Goal: Task Accomplishment & Management: Complete application form

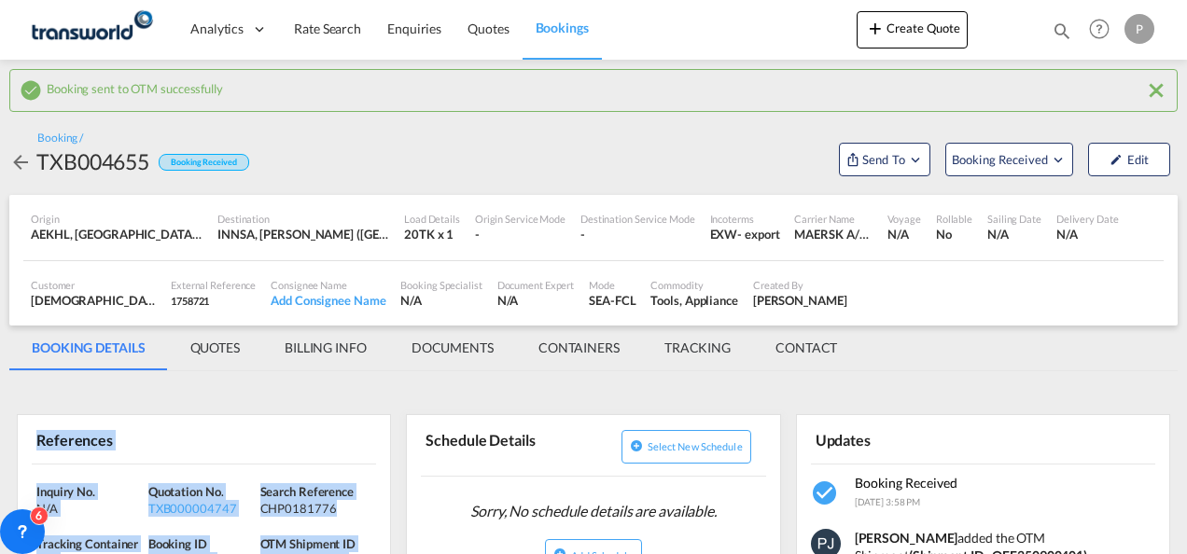
scroll to position [187, 0]
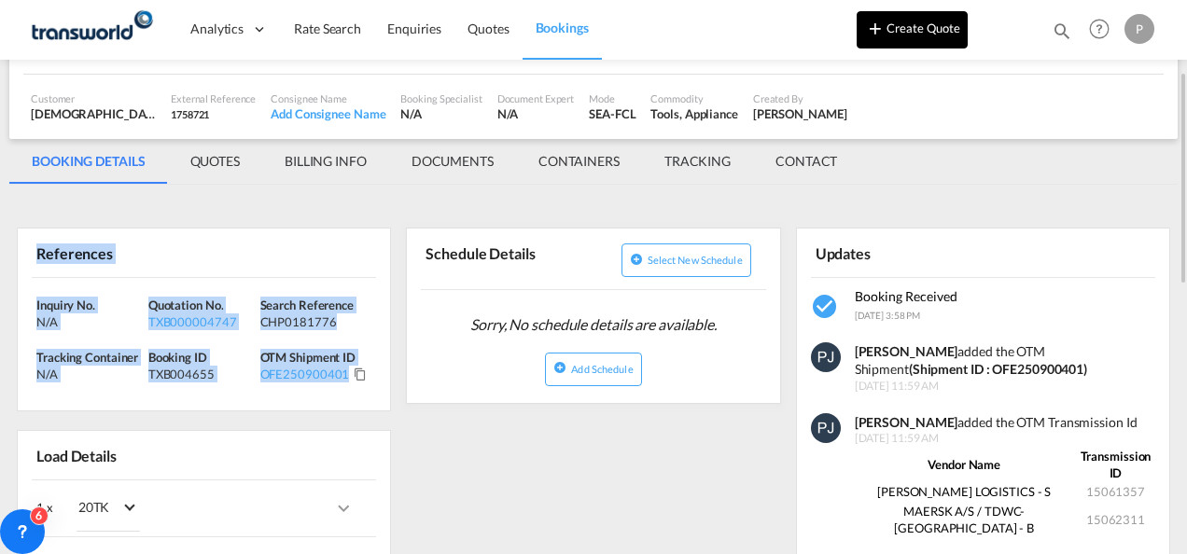
click at [913, 30] on button "Create Quote" at bounding box center [911, 29] width 111 height 37
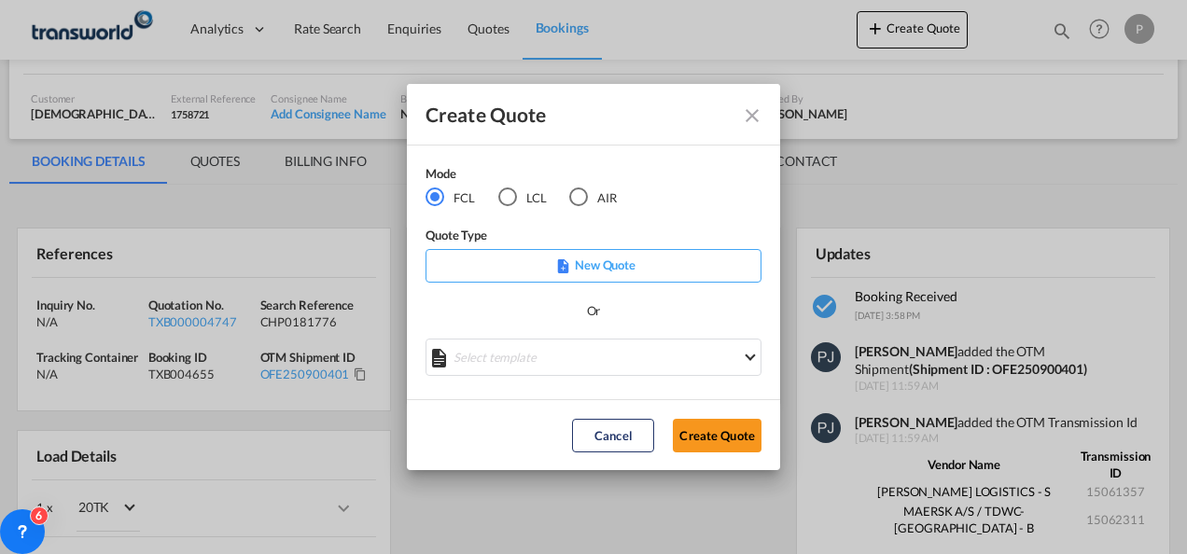
click at [578, 197] on div "AIR" at bounding box center [578, 196] width 19 height 19
click at [722, 440] on button "Create Quote" at bounding box center [717, 436] width 89 height 34
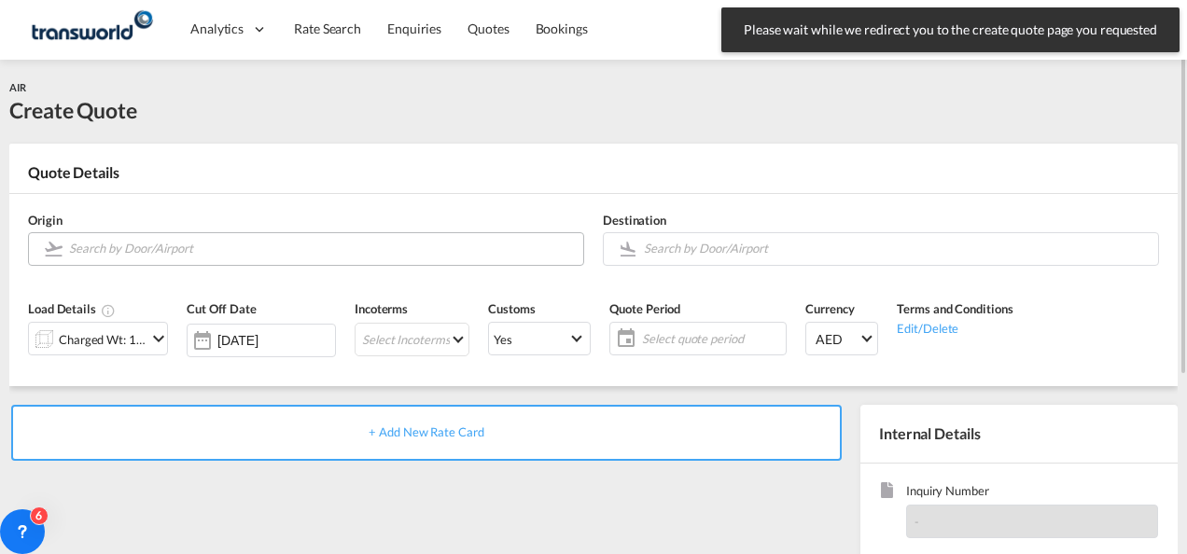
click at [135, 249] on input "Search by Door/Airport" at bounding box center [321, 248] width 505 height 33
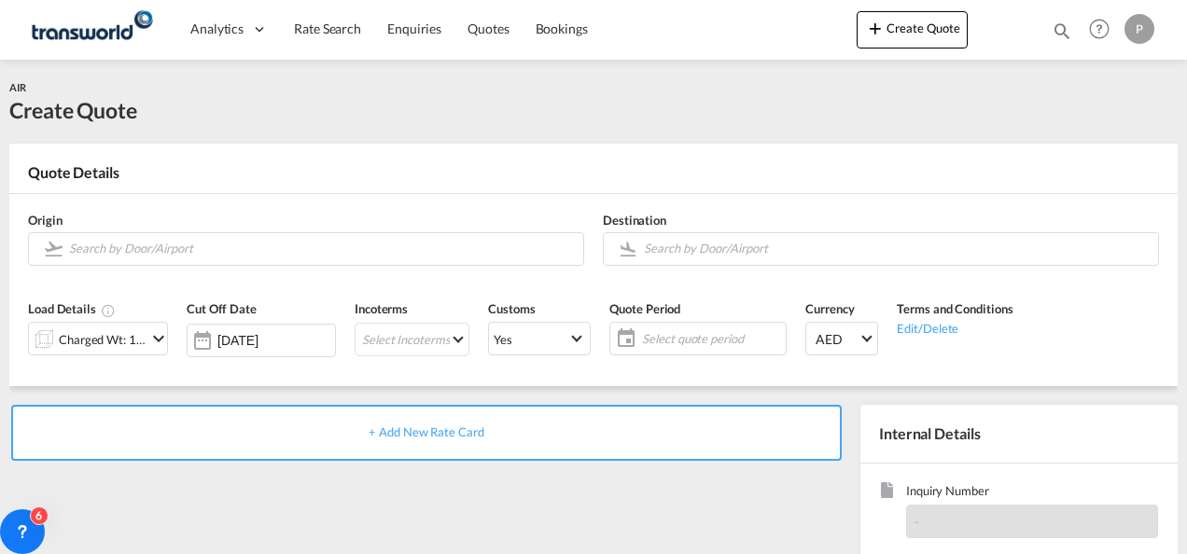
click at [158, 247] on body "Analytics Dashboard Rate Search Enquiries Quotes Bookings" at bounding box center [593, 277] width 1187 height 554
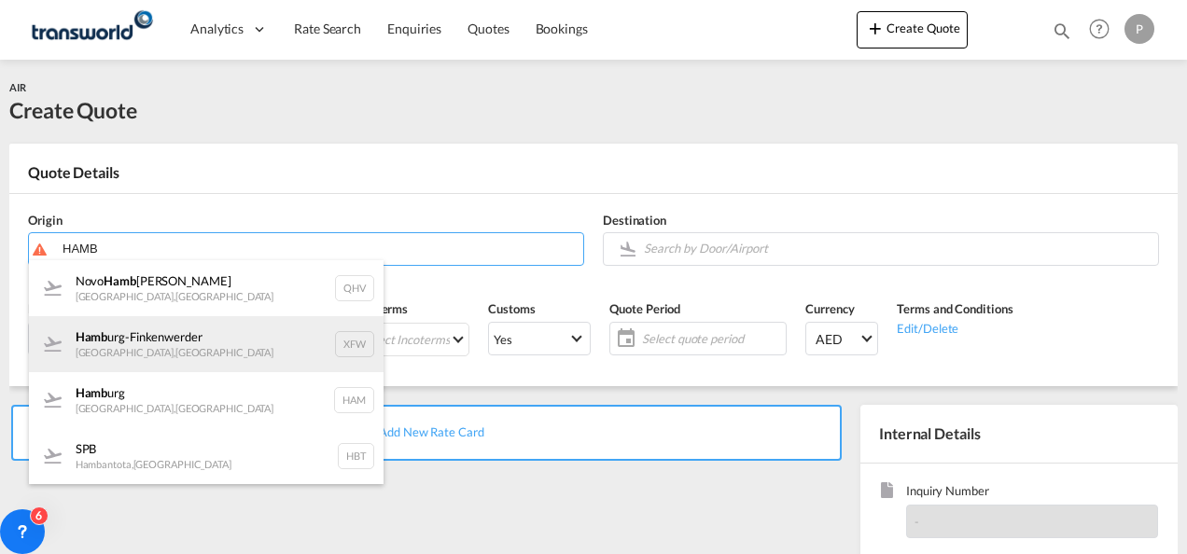
click at [171, 340] on div "Hamb urg-Finkenwerder [GEOGRAPHIC_DATA] , [GEOGRAPHIC_DATA] XFW" at bounding box center [206, 344] width 354 height 56
type input "Hamburg-Finkenwerder, [GEOGRAPHIC_DATA], XFW"
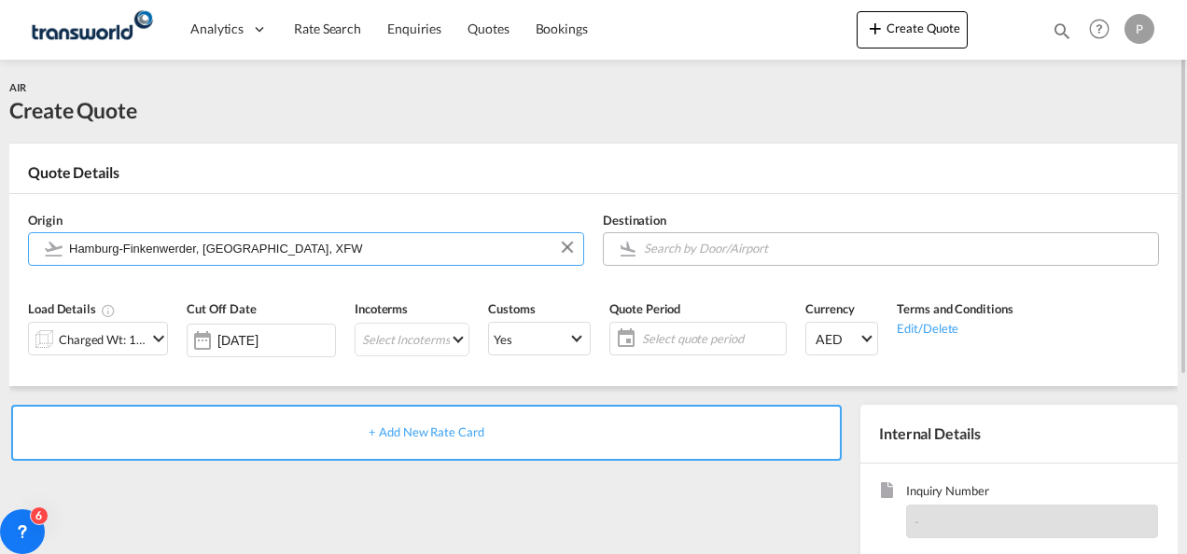
click at [702, 247] on input "Search by Door/Airport" at bounding box center [896, 248] width 505 height 33
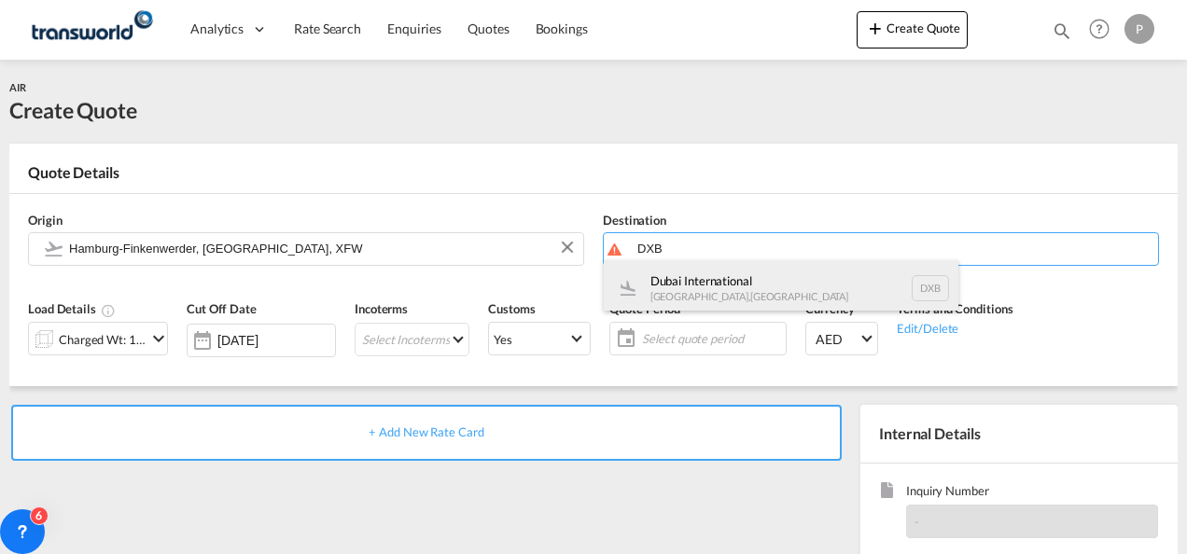
click at [708, 287] on div "Dubai International [GEOGRAPHIC_DATA] , [GEOGRAPHIC_DATA] DXB" at bounding box center [781, 288] width 354 height 56
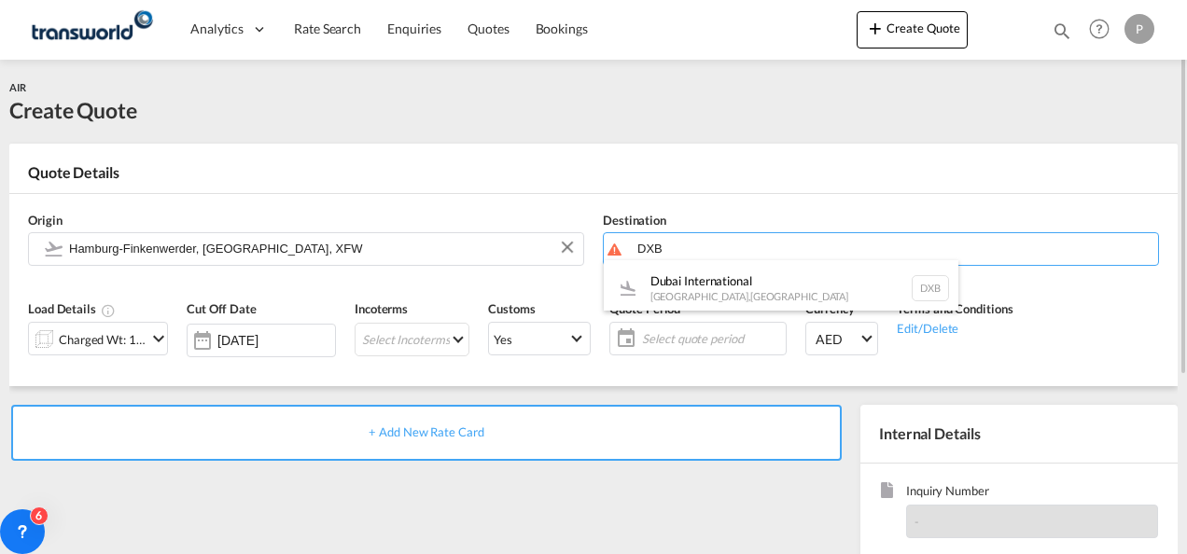
type input "Dubai International, [GEOGRAPHIC_DATA], DXB"
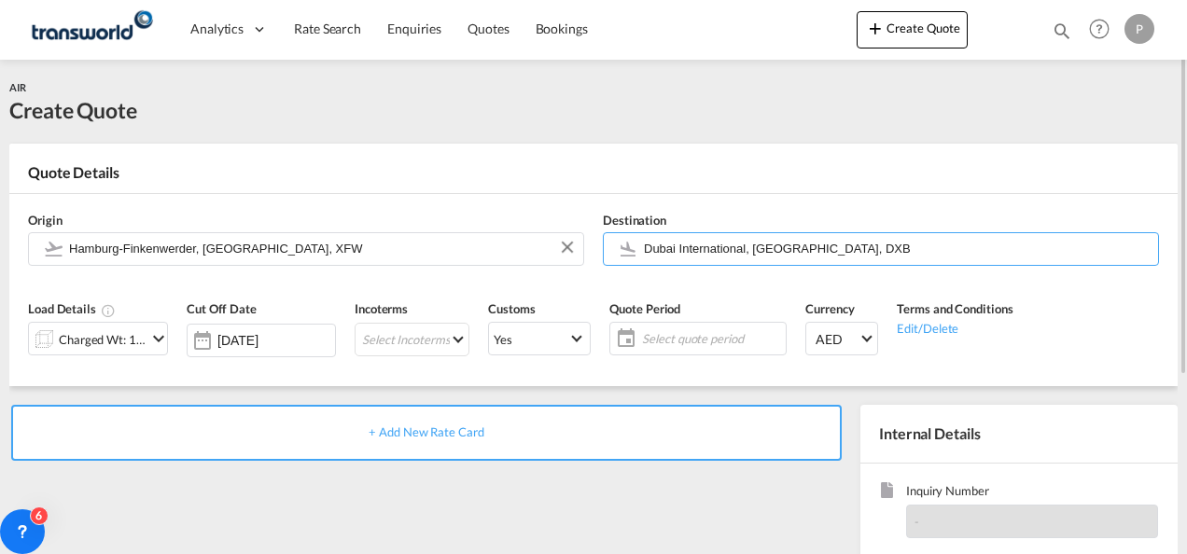
click at [151, 340] on md-icon "icon-chevron-down" at bounding box center [158, 338] width 22 height 22
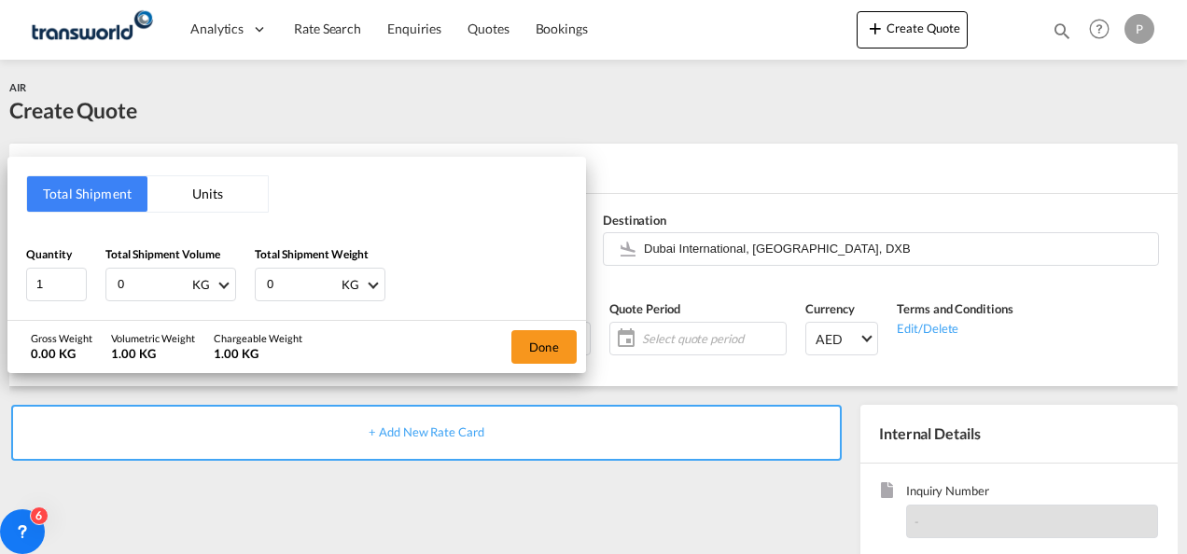
drag, startPoint x: 138, startPoint y: 284, endPoint x: -4, endPoint y: 244, distance: 147.1
click at [0, 244] on html "Analytics Dashboard Rate Search Enquiries Quotes Bookings Analytics" at bounding box center [593, 277] width 1187 height 554
type input "794"
click at [547, 335] on button "Done" at bounding box center [543, 347] width 65 height 34
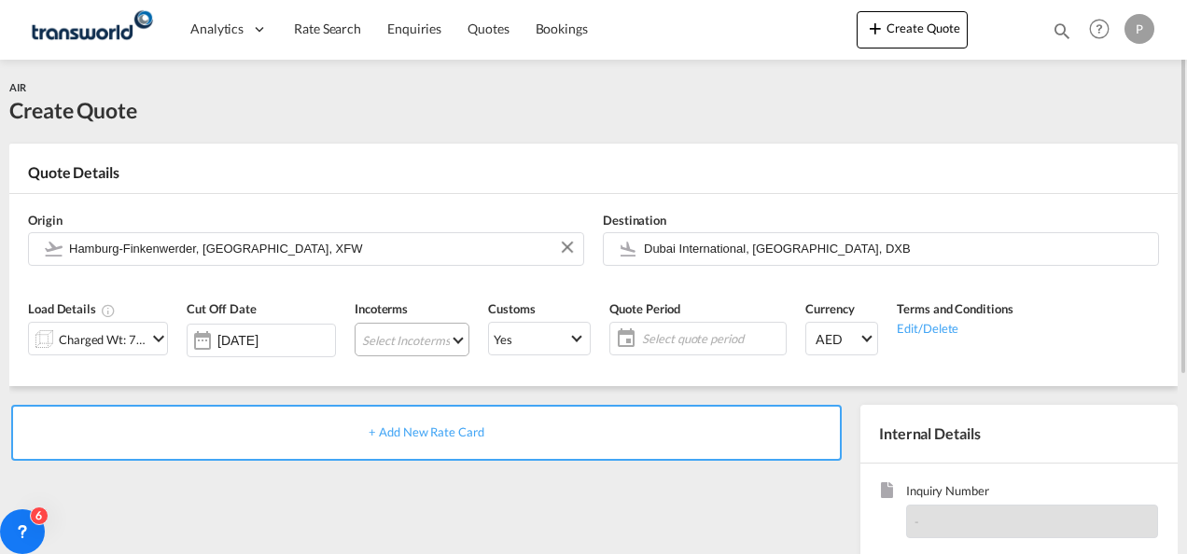
click at [395, 336] on md-select "Select Incoterms DAP - import Delivered at Place CFR - import Cost and Freight …" at bounding box center [411, 340] width 115 height 34
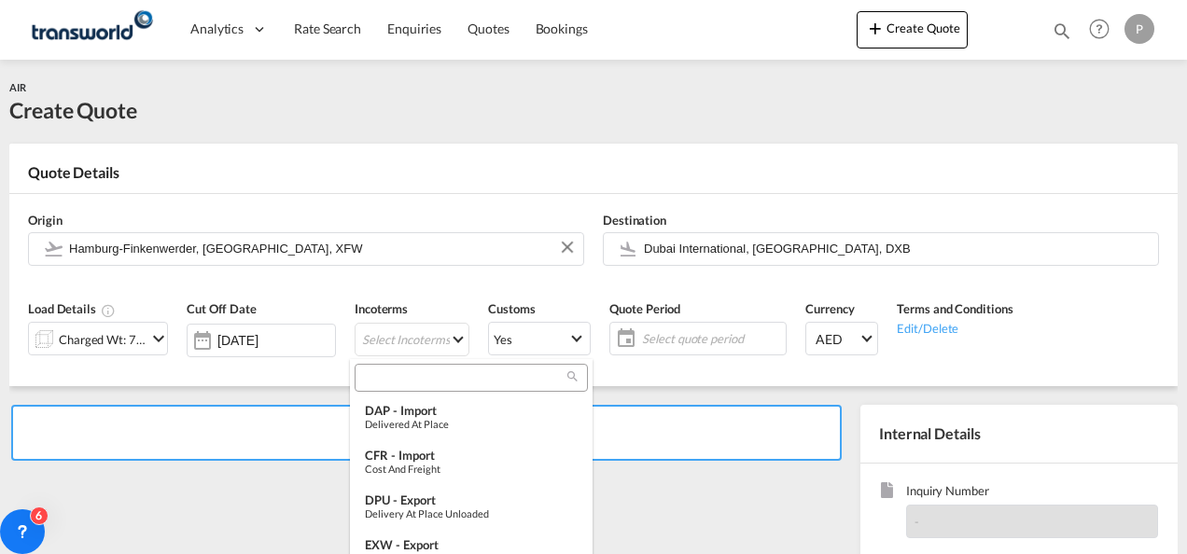
click at [406, 383] on input "search" at bounding box center [463, 377] width 207 height 17
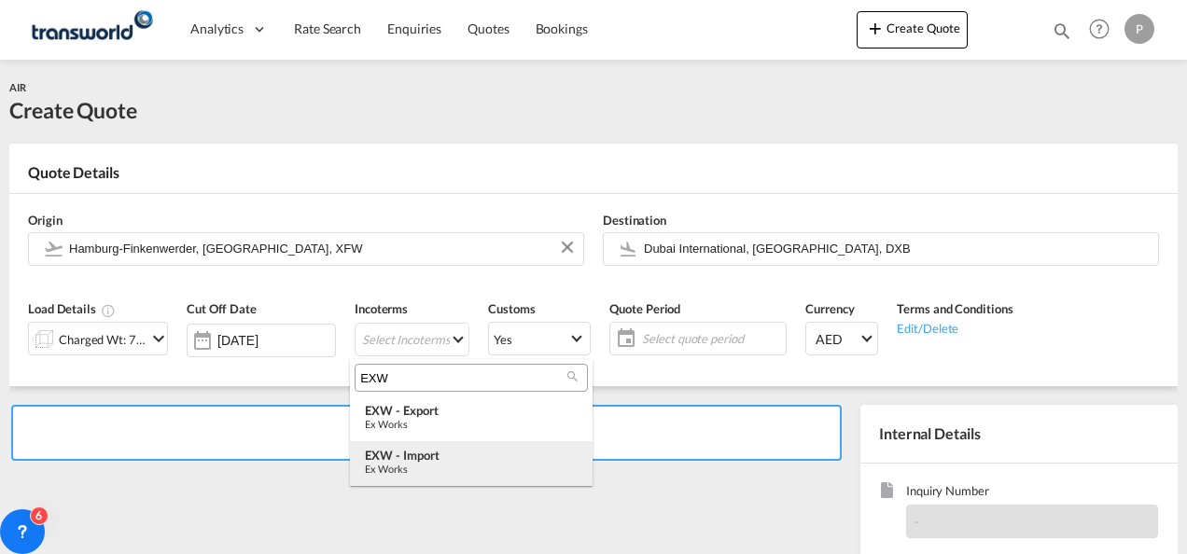
type input "EXW"
click at [420, 454] on div "EXW - import" at bounding box center [471, 455] width 213 height 15
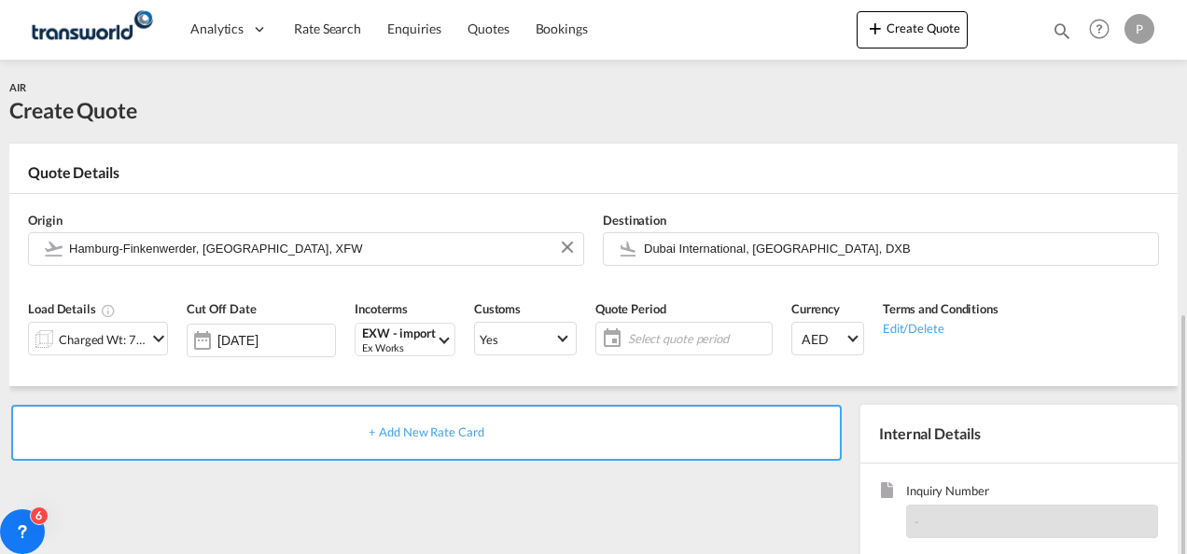
scroll to position [187, 0]
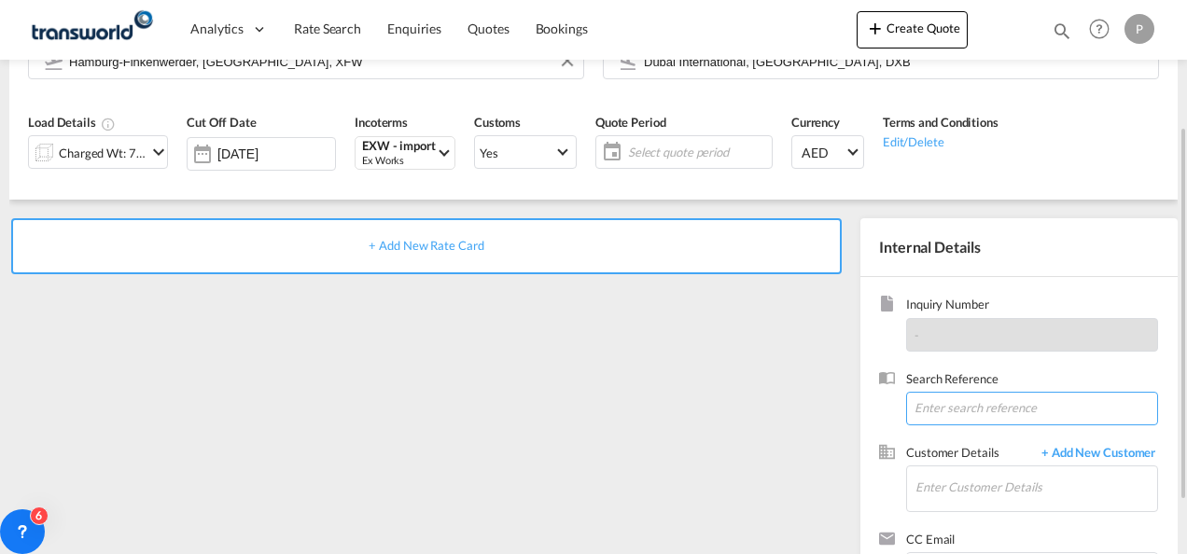
click at [939, 409] on input at bounding box center [1032, 409] width 252 height 34
click at [946, 403] on input at bounding box center [1032, 409] width 252 height 34
paste input "524058892"
type input "524058892"
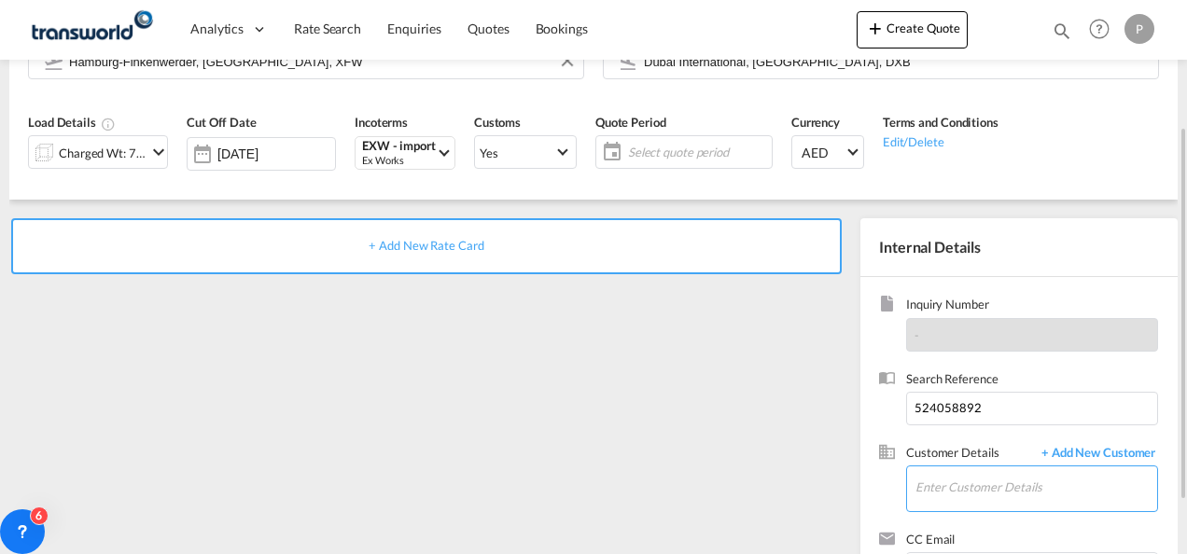
click at [969, 485] on input "Enter Customer Details" at bounding box center [1036, 487] width 242 height 42
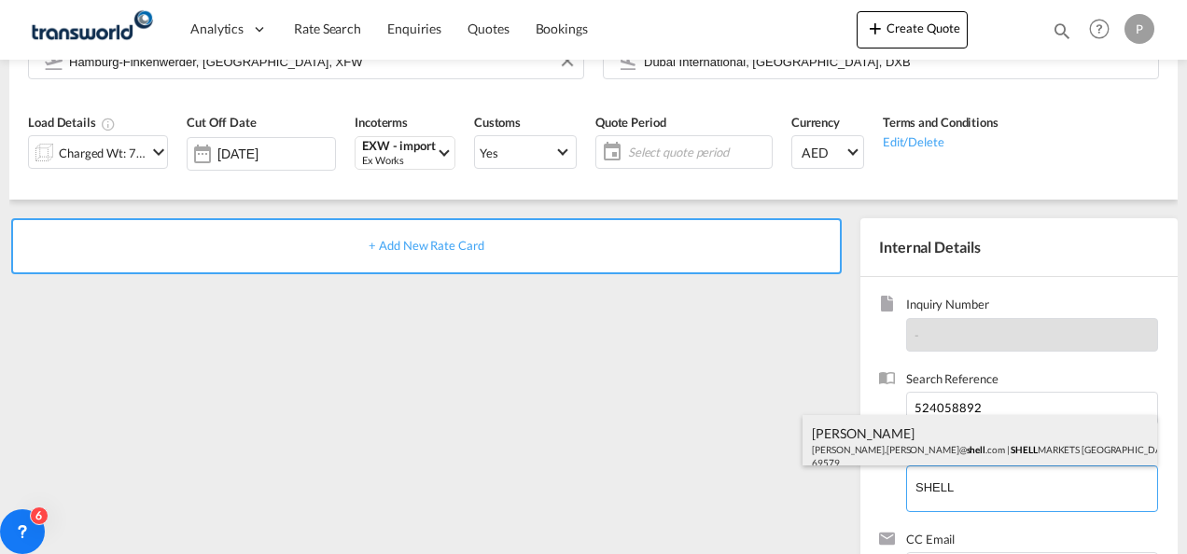
click at [983, 441] on div "[PERSON_NAME] [PERSON_NAME].[PERSON_NAME]@ shell .com | SHELL MARKETS [GEOGRAPH…" at bounding box center [979, 446] width 354 height 63
type input "SHELL MARKETS [GEOGRAPHIC_DATA], [PERSON_NAME], [PERSON_NAME][EMAIL_ADDRESS][PE…"
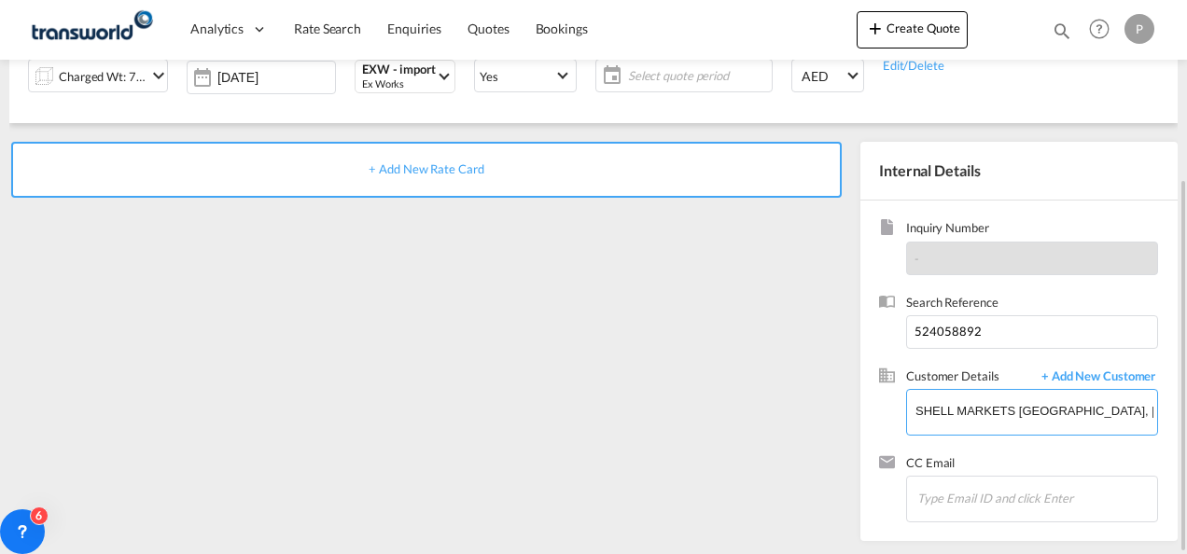
scroll to position [0, 0]
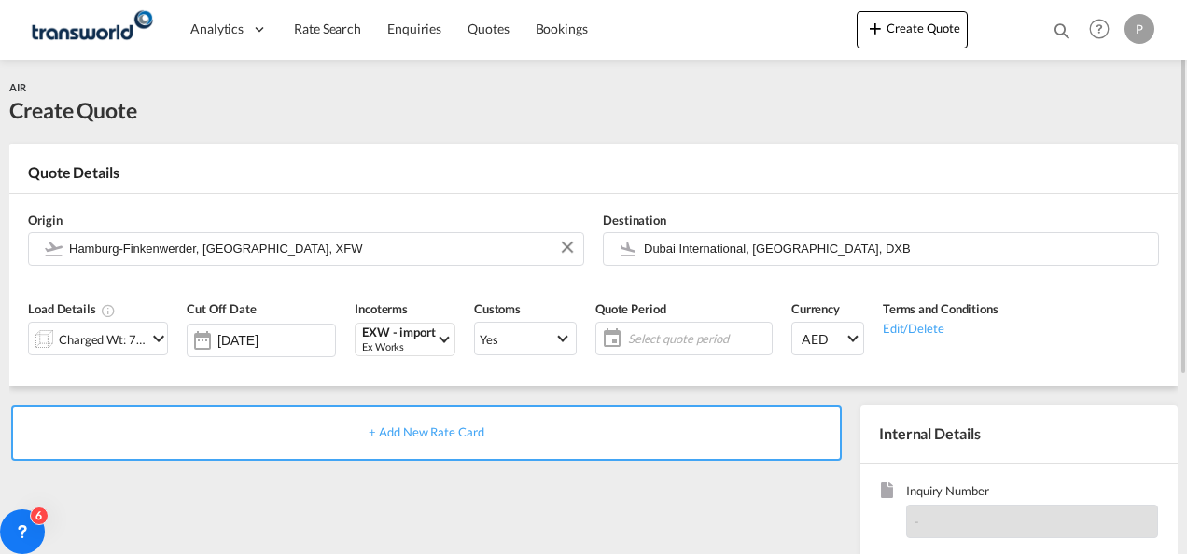
click at [431, 427] on span "+ Add New Rate Card" at bounding box center [425, 431] width 115 height 15
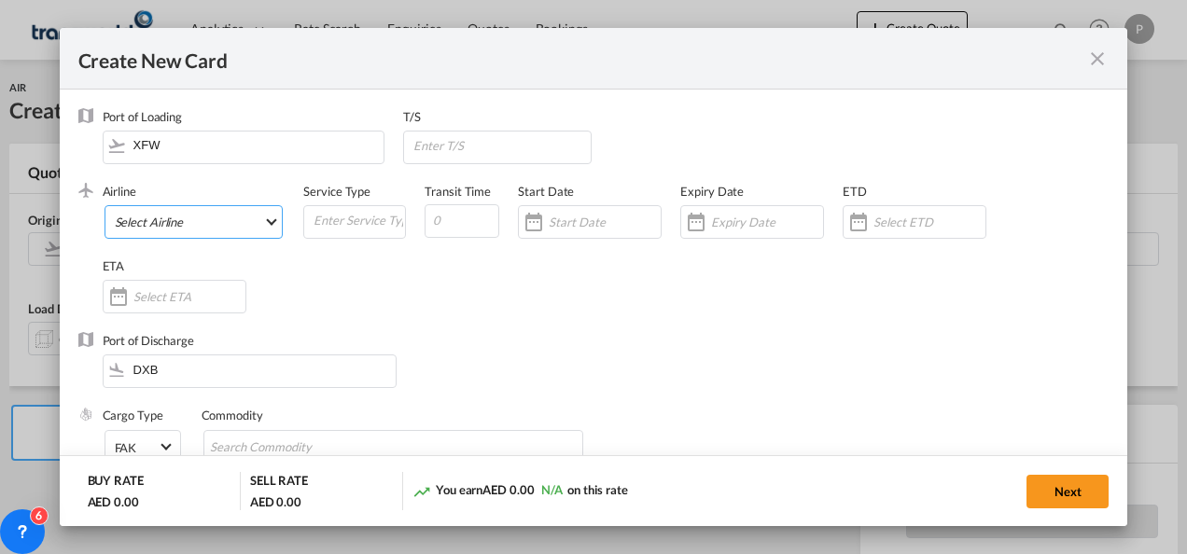
click at [224, 228] on md-select "Select Airline AIR EXPRESS S.A. (1166- / -) CMA CGM Air Cargo (1140-2C / -) DDW…" at bounding box center [193, 222] width 179 height 34
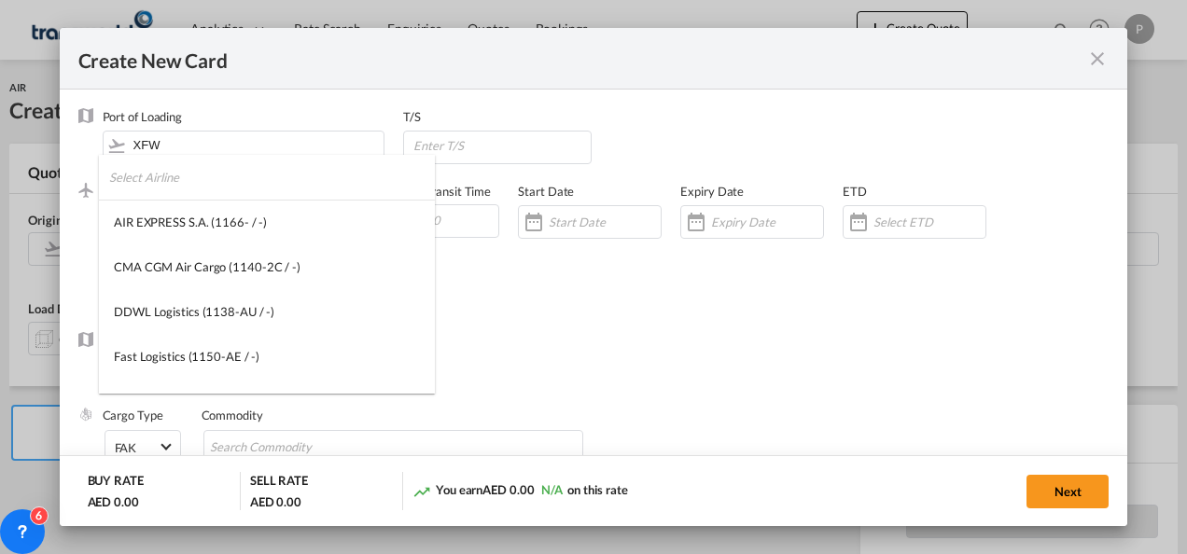
click at [215, 188] on input "search" at bounding box center [272, 177] width 326 height 45
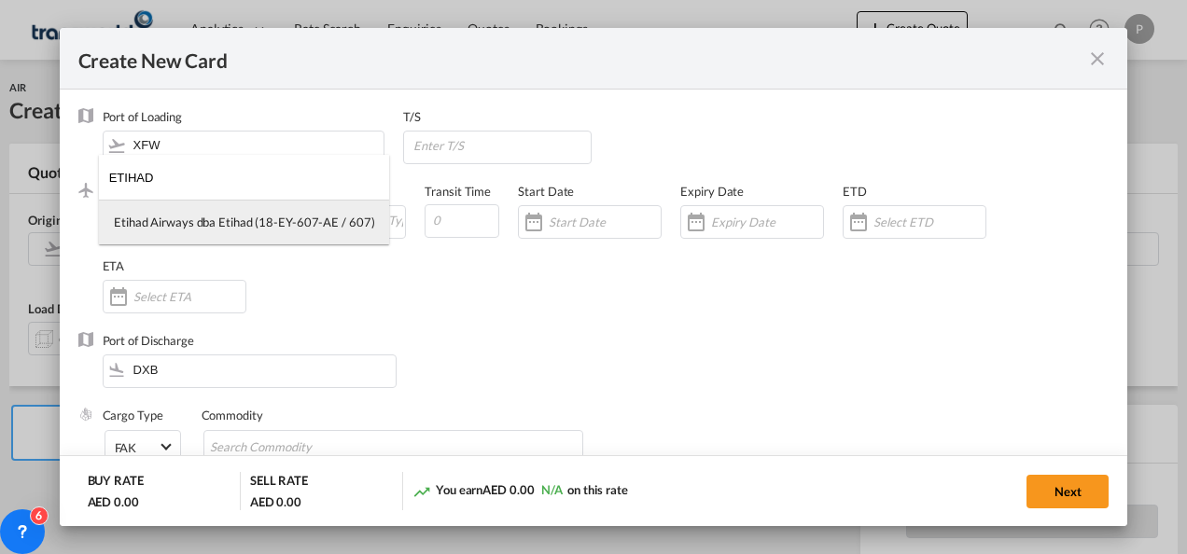
type input "ETIHAD"
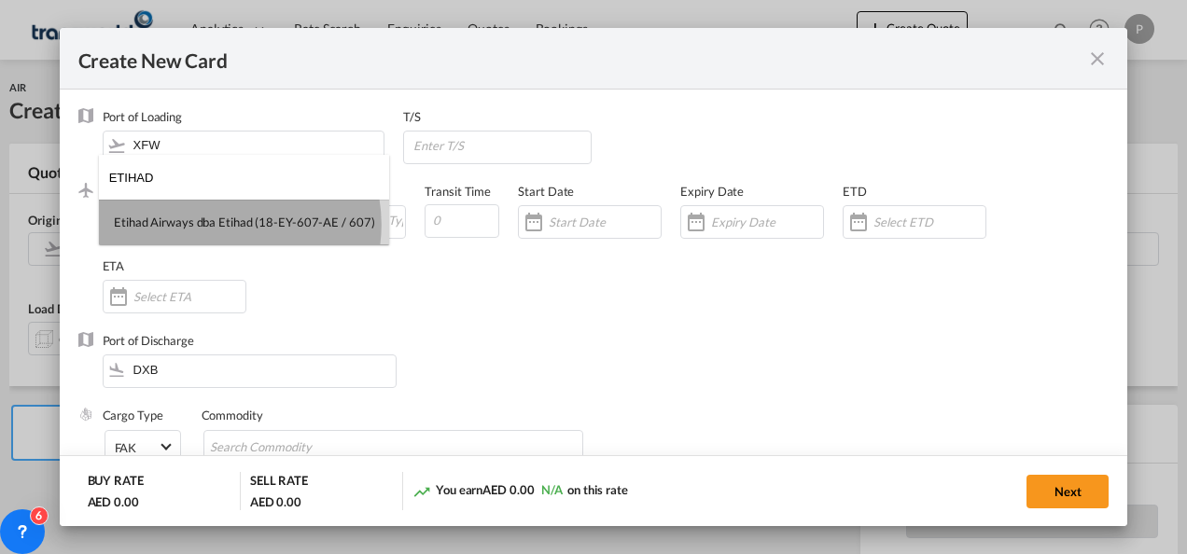
click at [226, 225] on div "Etihad Airways dba Etihad (18-EY-607-AE / 607)" at bounding box center [244, 222] width 260 height 17
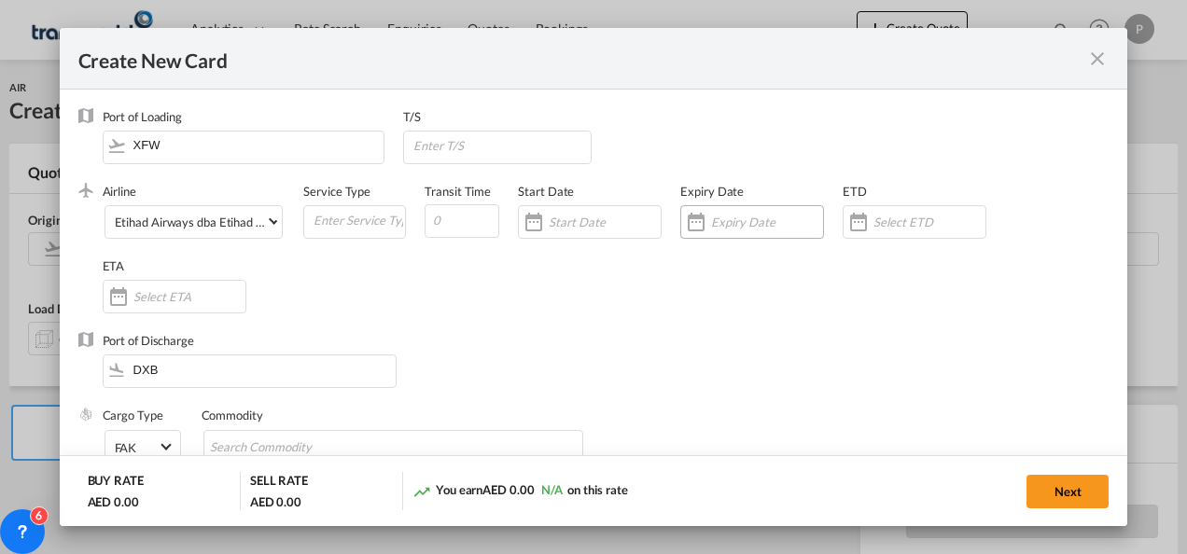
click at [733, 223] on input "Create New Card ..." at bounding box center [767, 222] width 112 height 15
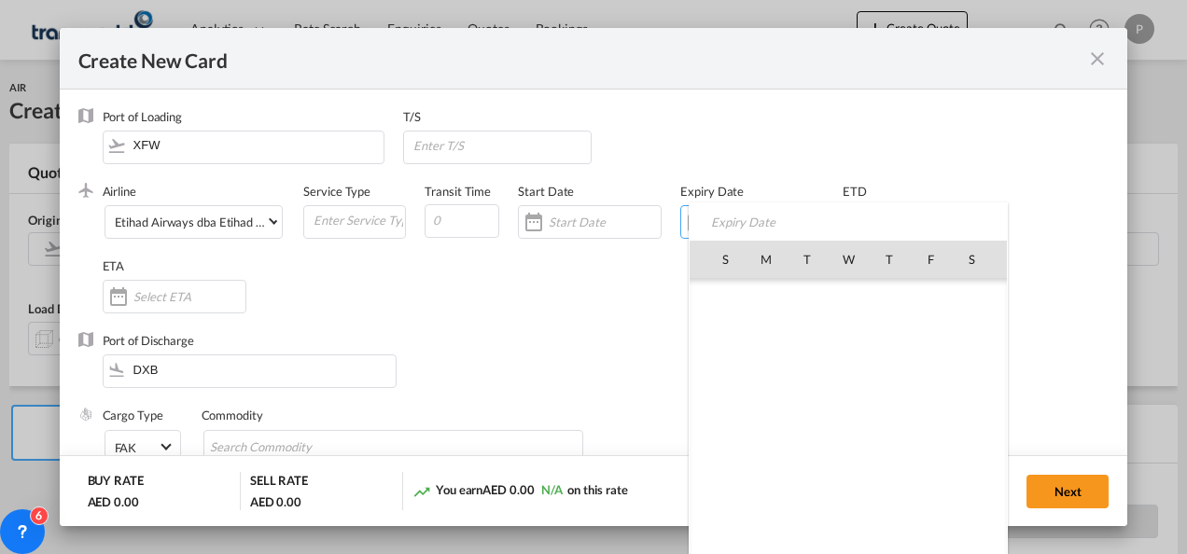
scroll to position [432096, 0]
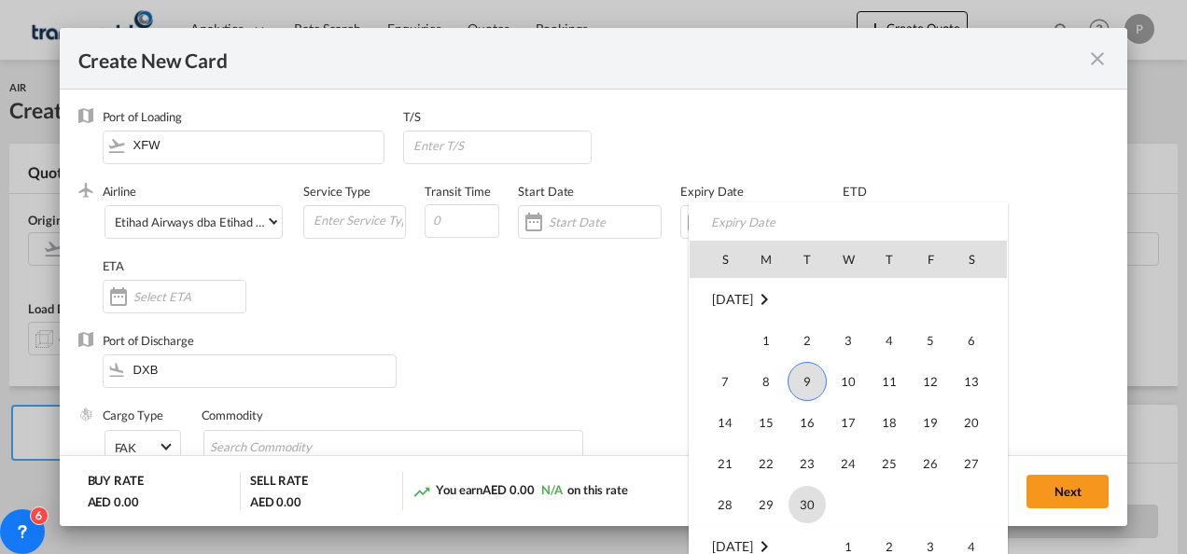
click at [798, 500] on span "30" at bounding box center [806, 504] width 37 height 37
type input "[DATE]"
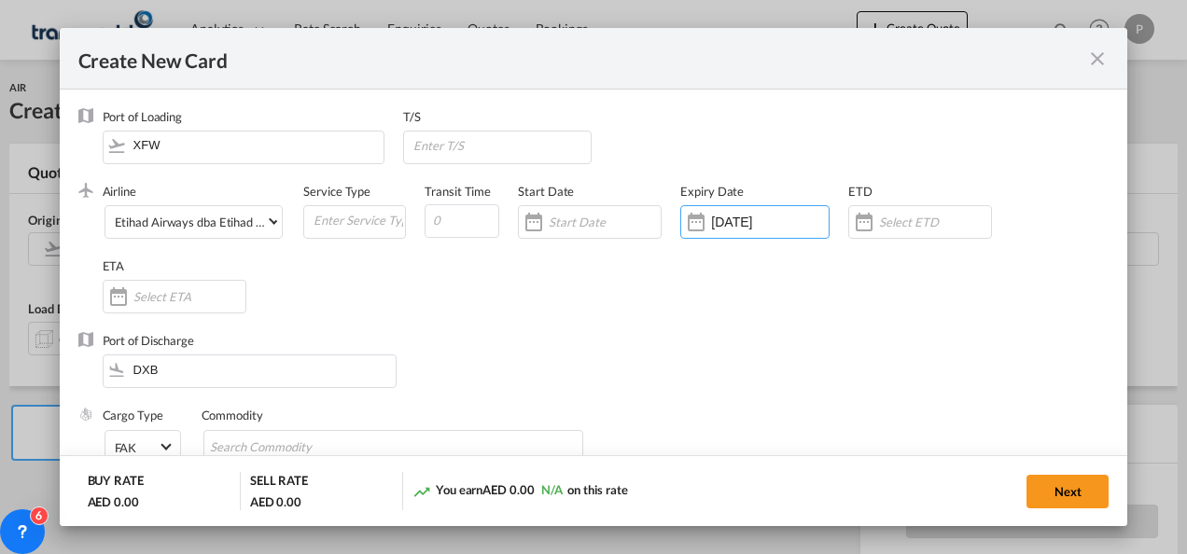
scroll to position [93, 0]
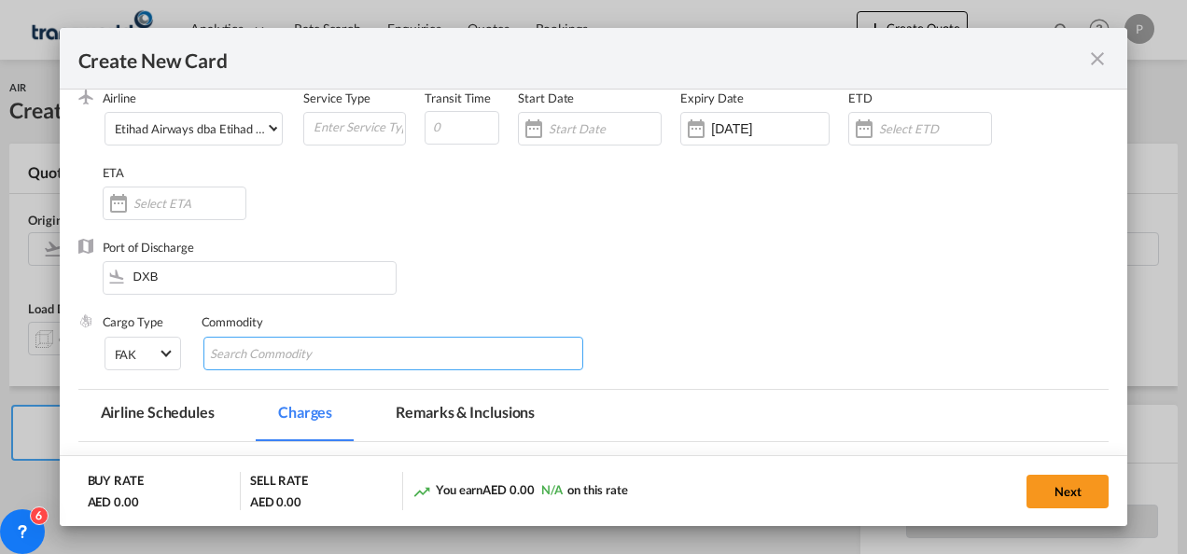
click at [284, 354] on input "Chips input." at bounding box center [295, 355] width 171 height 30
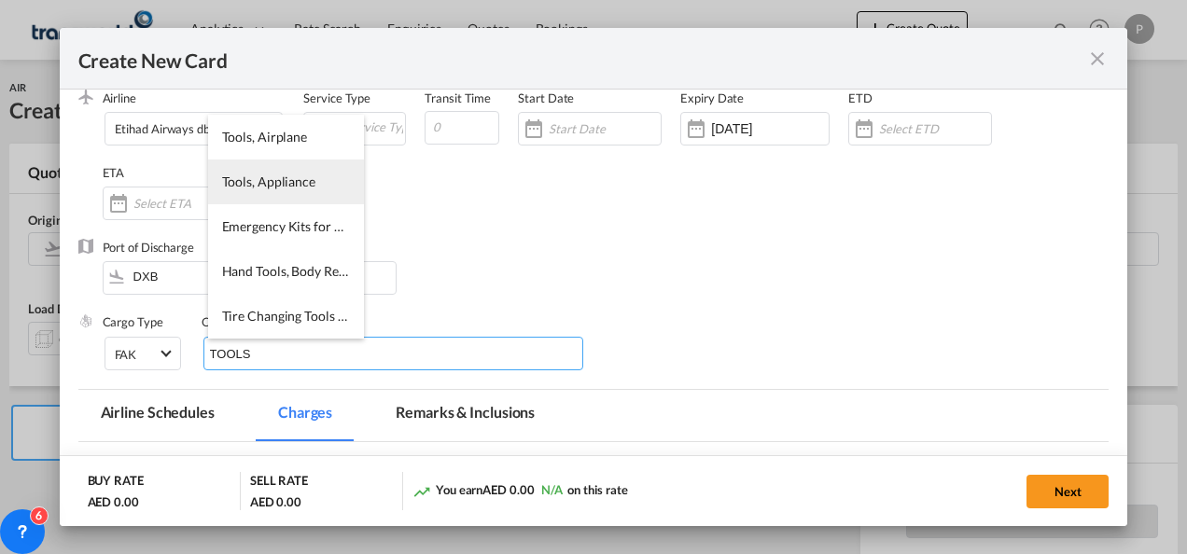
type input "TOOLS"
click at [287, 188] on span "Tools, Appliance" at bounding box center [268, 182] width 93 height 16
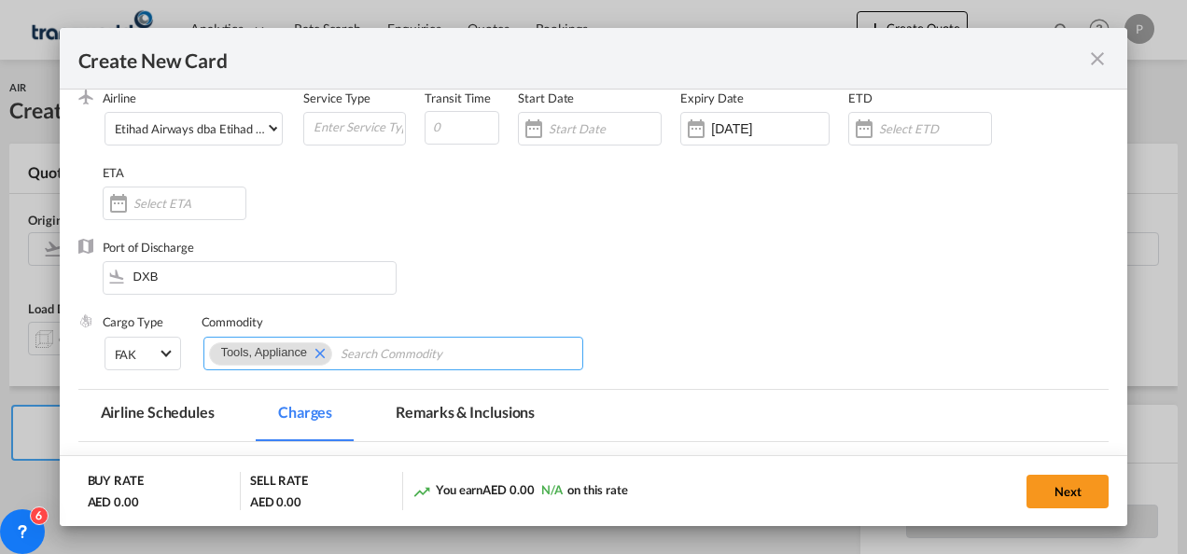
scroll to position [373, 0]
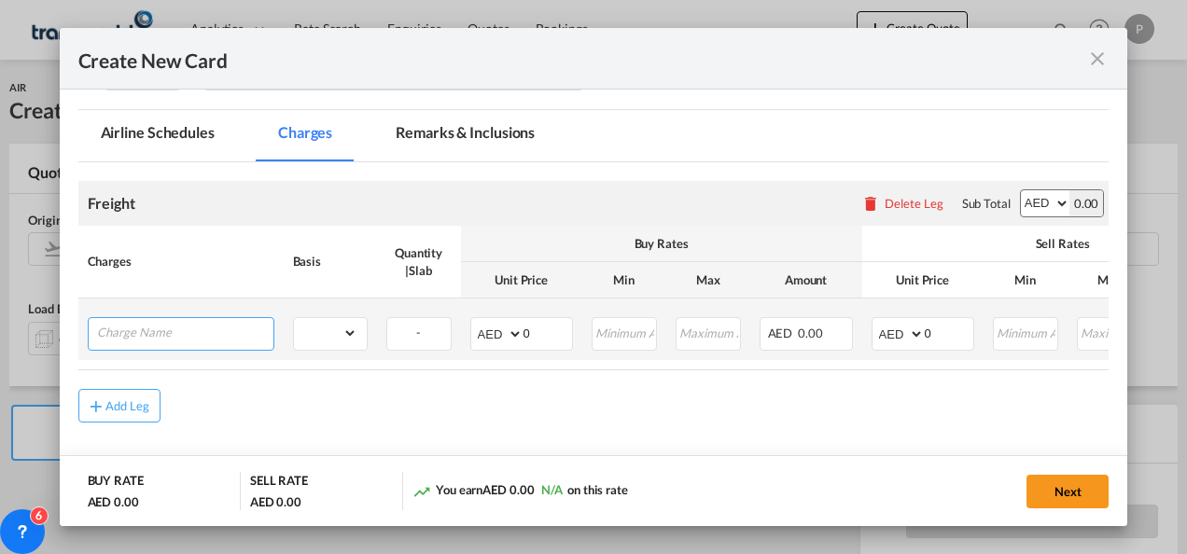
click at [183, 341] on input "Charge Name" at bounding box center [185, 332] width 176 height 28
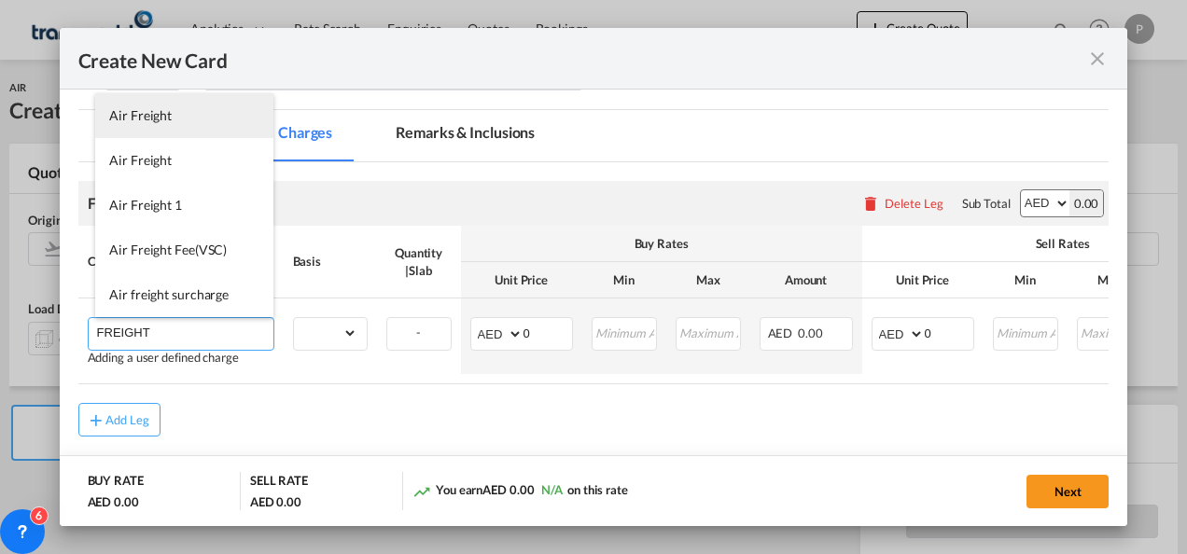
click at [148, 120] on span "Air Freight" at bounding box center [140, 115] width 62 height 16
type input "Air Freight"
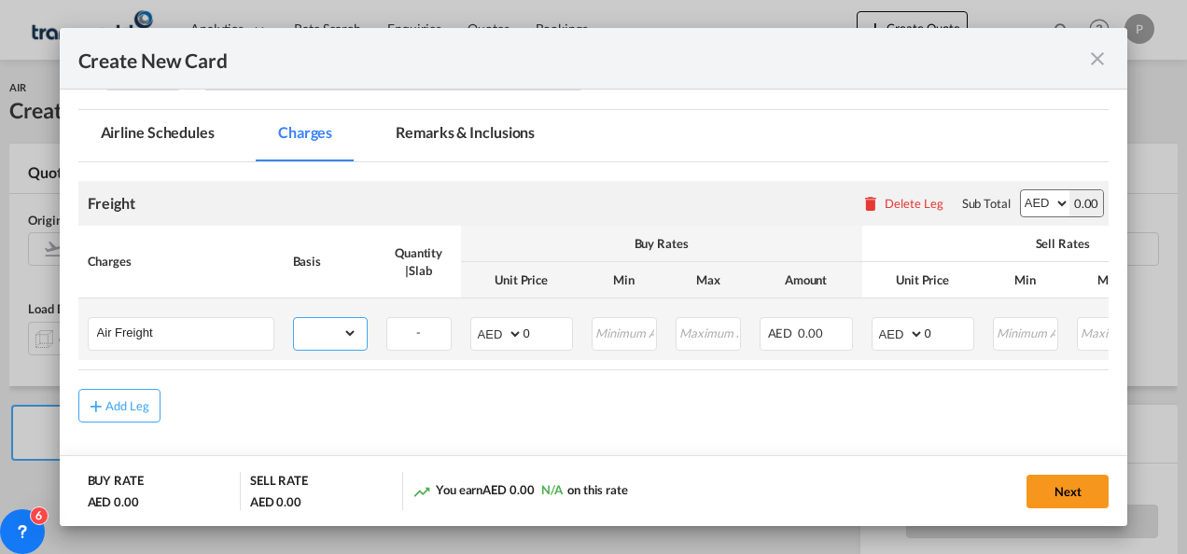
click at [351, 336] on select "gross_weight volumetric_weight per_shipment per_bl per_km % on air freight per_…" at bounding box center [325, 333] width 63 height 30
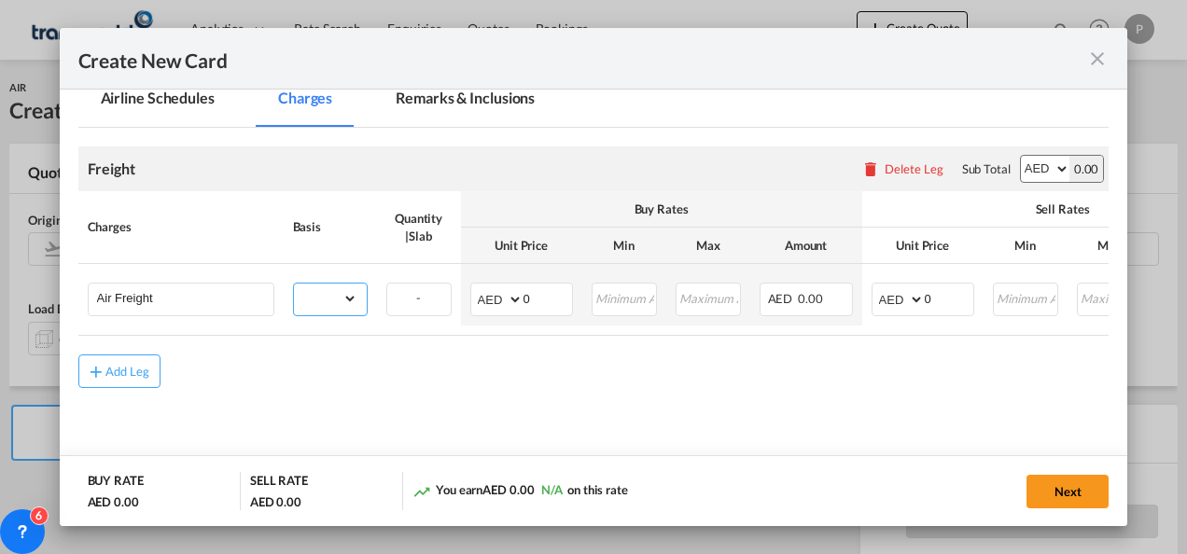
scroll to position [442, 0]
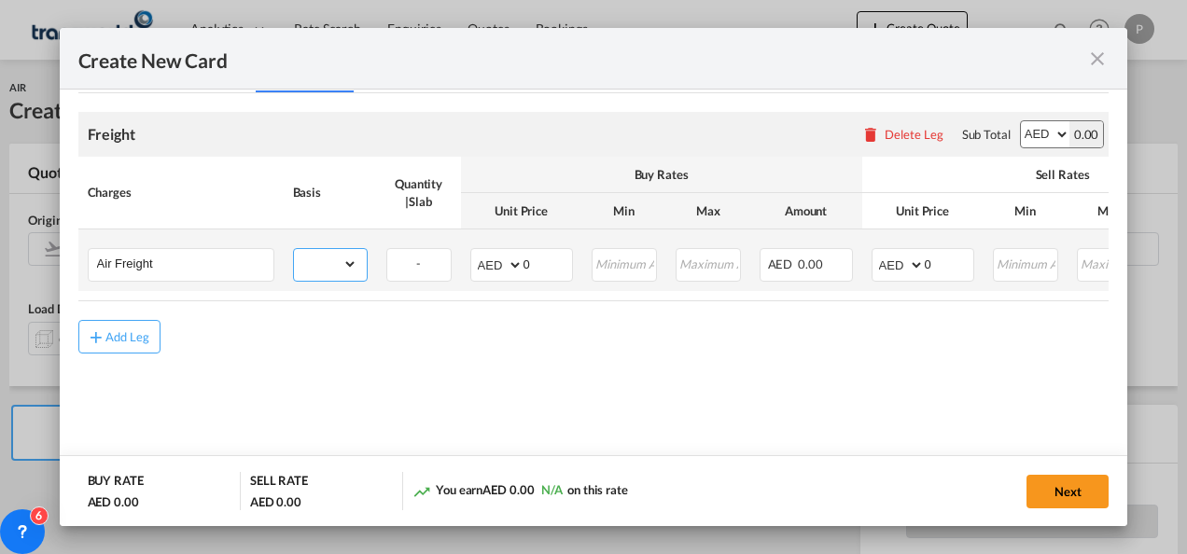
click at [351, 271] on select "gross_weight volumetric_weight per_shipment per_bl per_km % on air freight per_…" at bounding box center [325, 264] width 63 height 30
select select "per_shipment"
click at [294, 249] on select "gross_weight volumetric_weight per_shipment per_bl per_km % on air freight per_…" at bounding box center [325, 264] width 63 height 30
click at [543, 257] on input "0" at bounding box center [547, 263] width 49 height 28
type input "600"
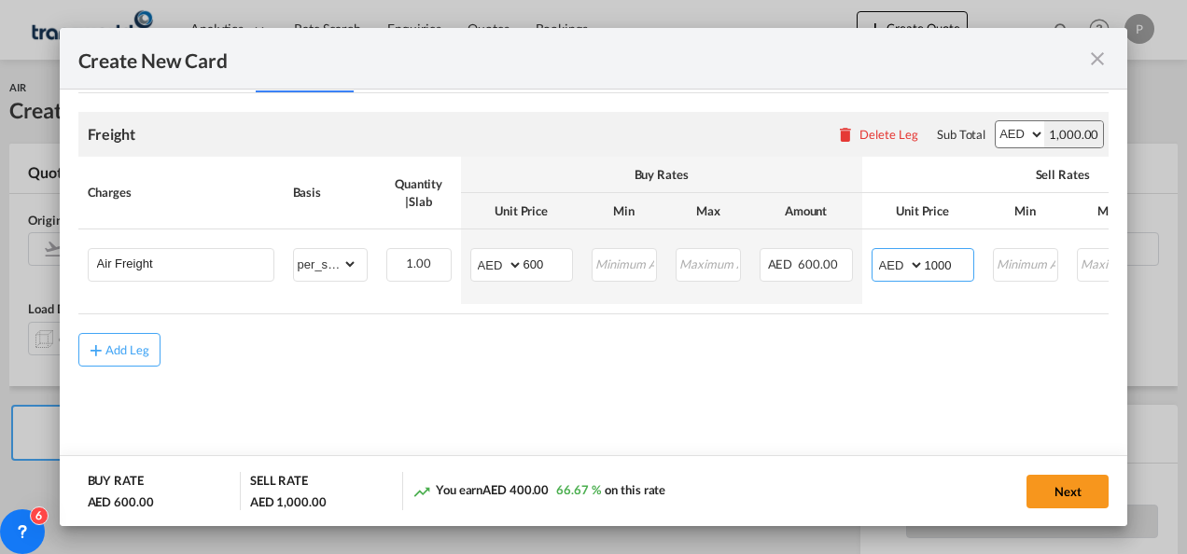
type input "1000"
click at [759, 382] on md-content "Freight Please enter leg name Leg Name Already Exists Delete Leg Sub Total AED …" at bounding box center [593, 266] width 1031 height 346
click at [1064, 494] on button "Next" at bounding box center [1067, 492] width 82 height 34
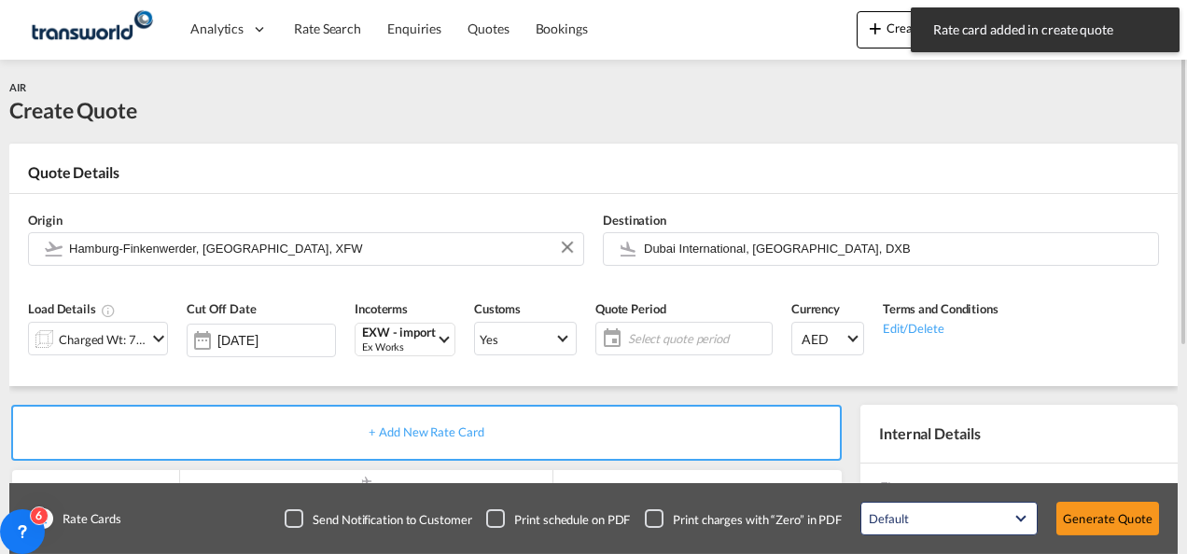
click at [683, 338] on span "Select quote period" at bounding box center [697, 338] width 139 height 17
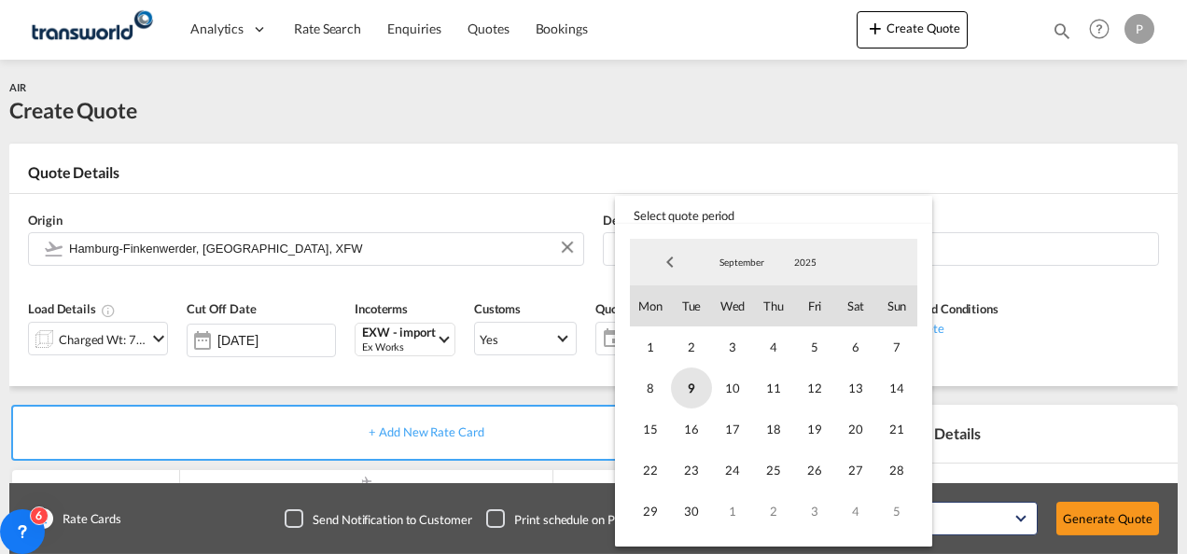
click at [699, 393] on span "9" at bounding box center [691, 388] width 41 height 41
click at [699, 516] on span "30" at bounding box center [691, 511] width 41 height 41
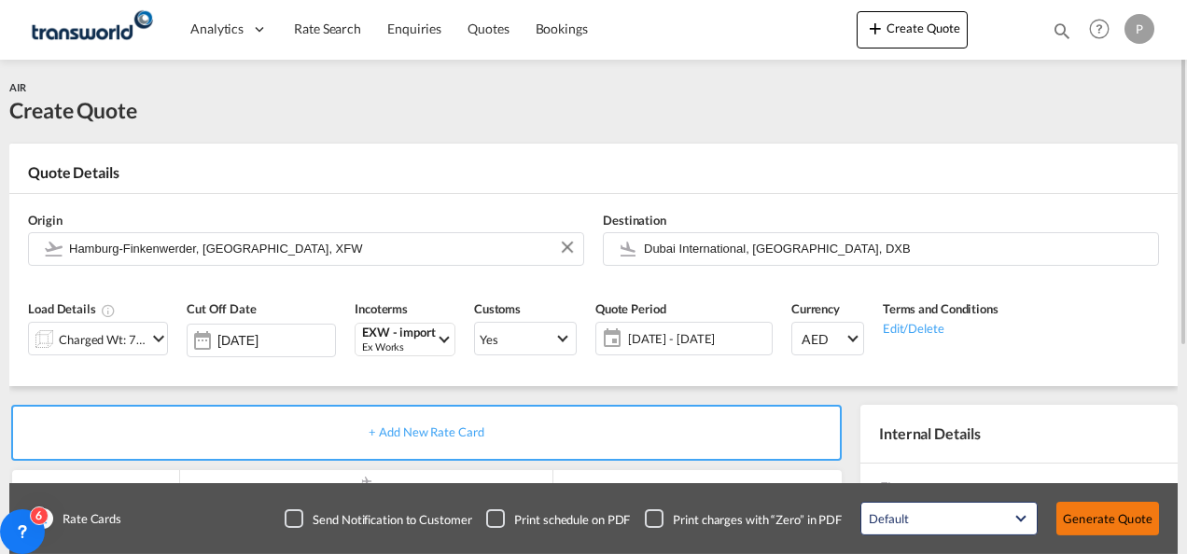
click at [1116, 519] on button "Generate Quote" at bounding box center [1107, 519] width 103 height 34
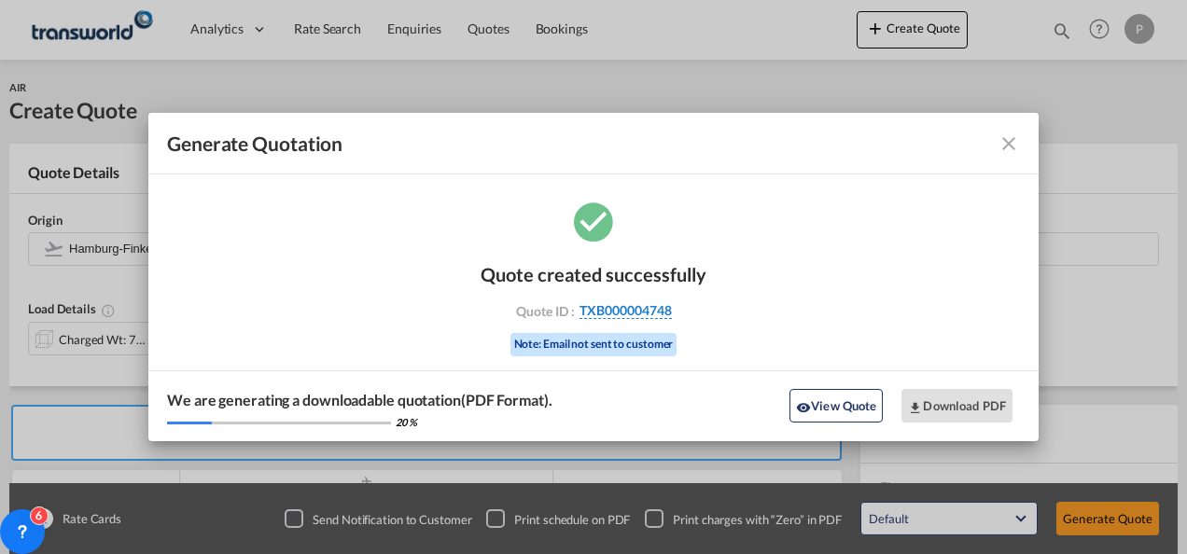
click at [648, 312] on span "TXB000004748" at bounding box center [625, 310] width 92 height 17
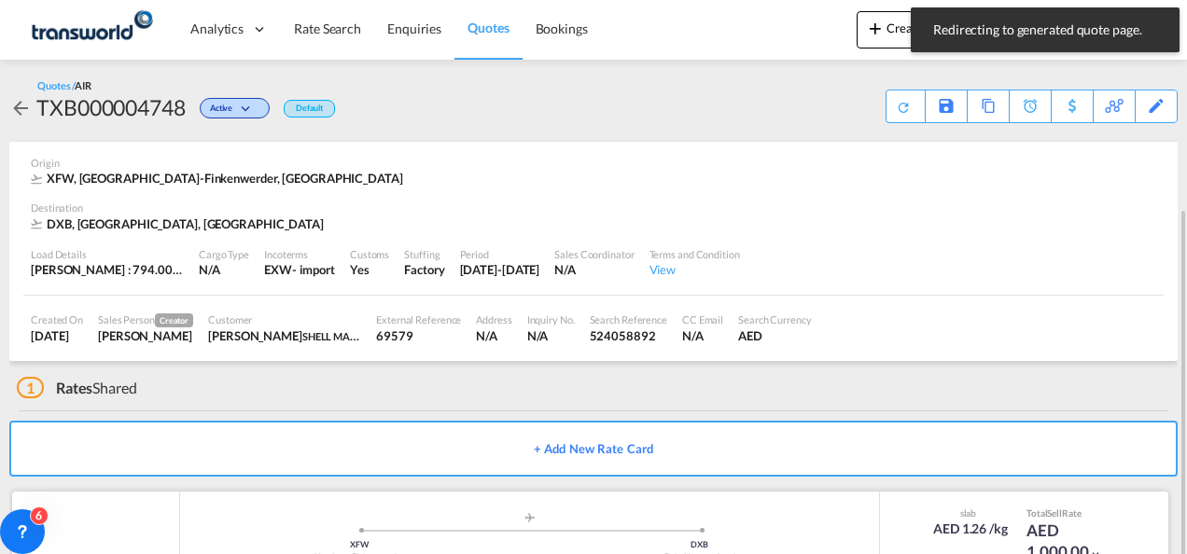
scroll to position [114, 0]
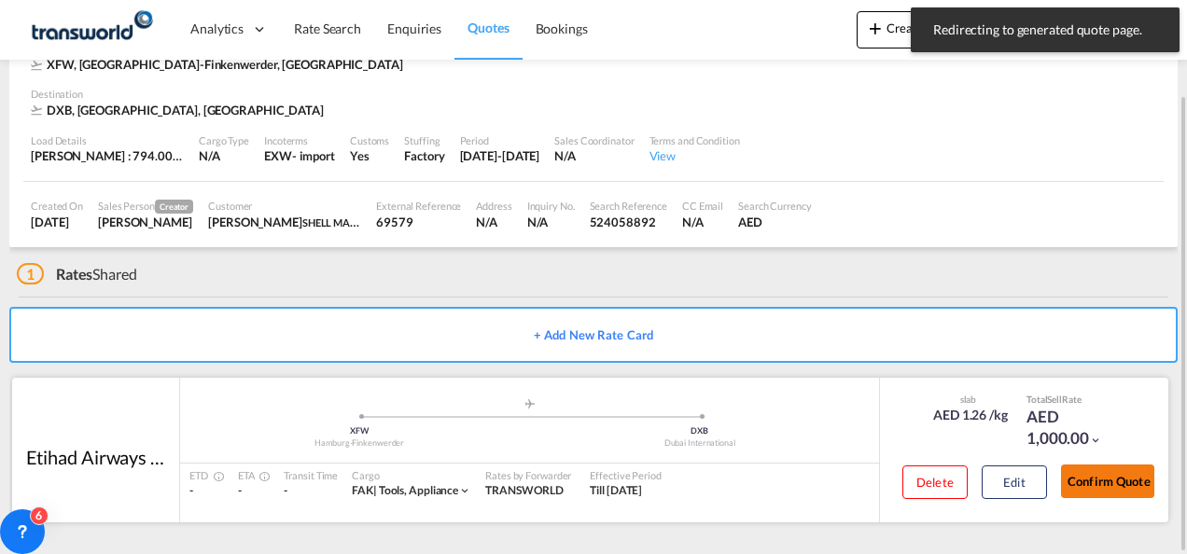
click at [1104, 477] on button "Confirm Quote" at bounding box center [1107, 482] width 93 height 34
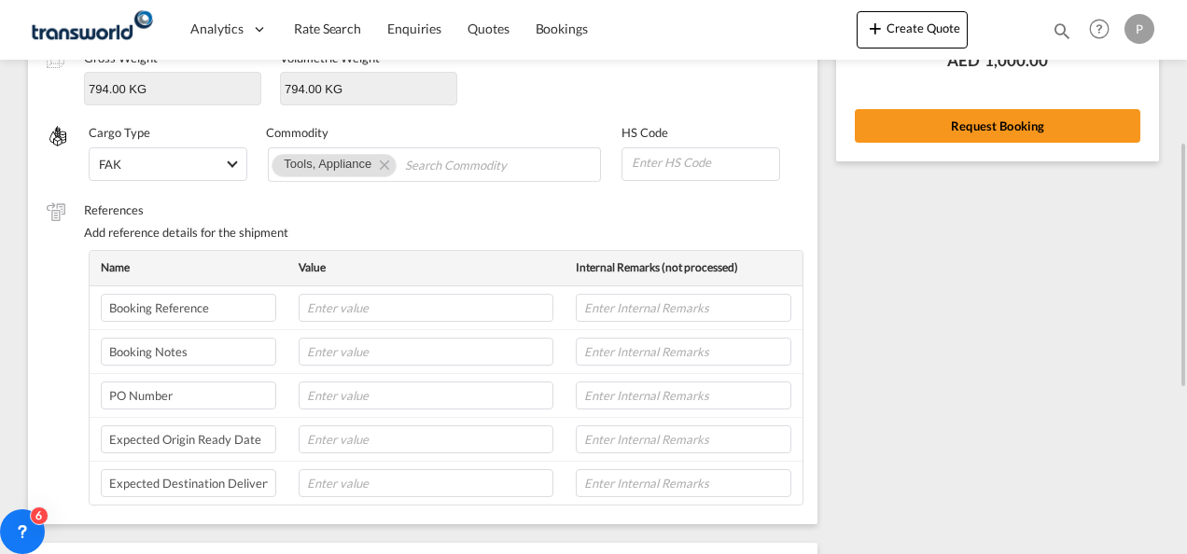
scroll to position [226, 0]
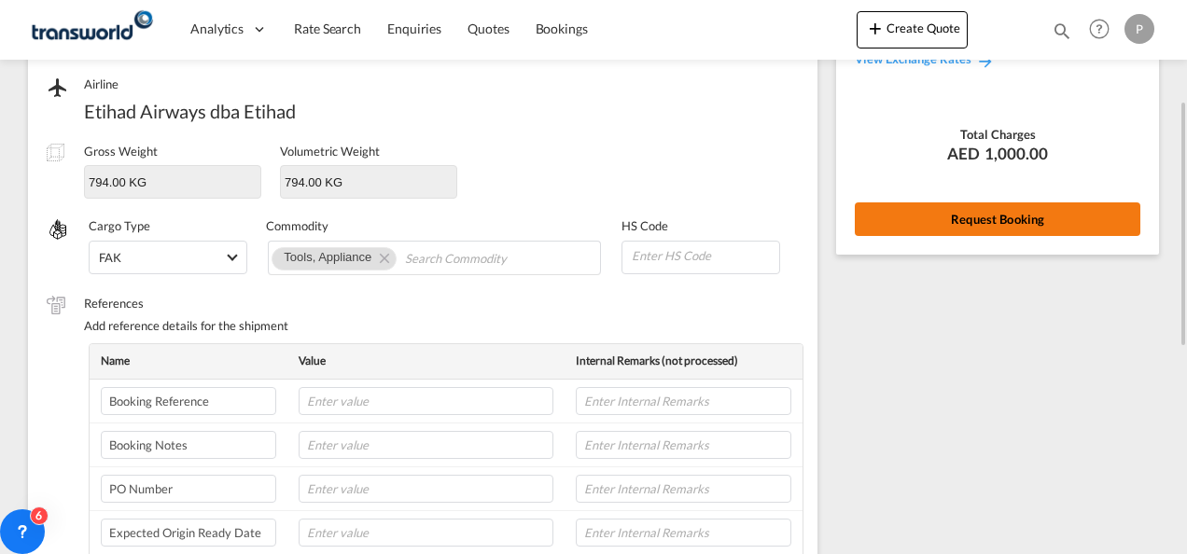
click at [989, 215] on button "Request Booking" at bounding box center [996, 219] width 285 height 34
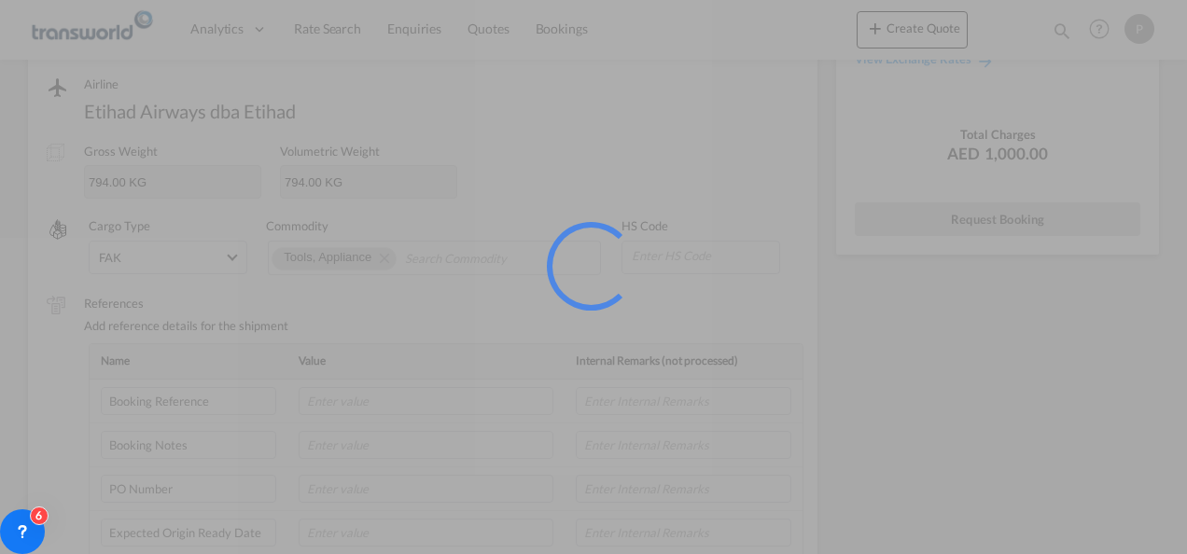
scroll to position [35, 0]
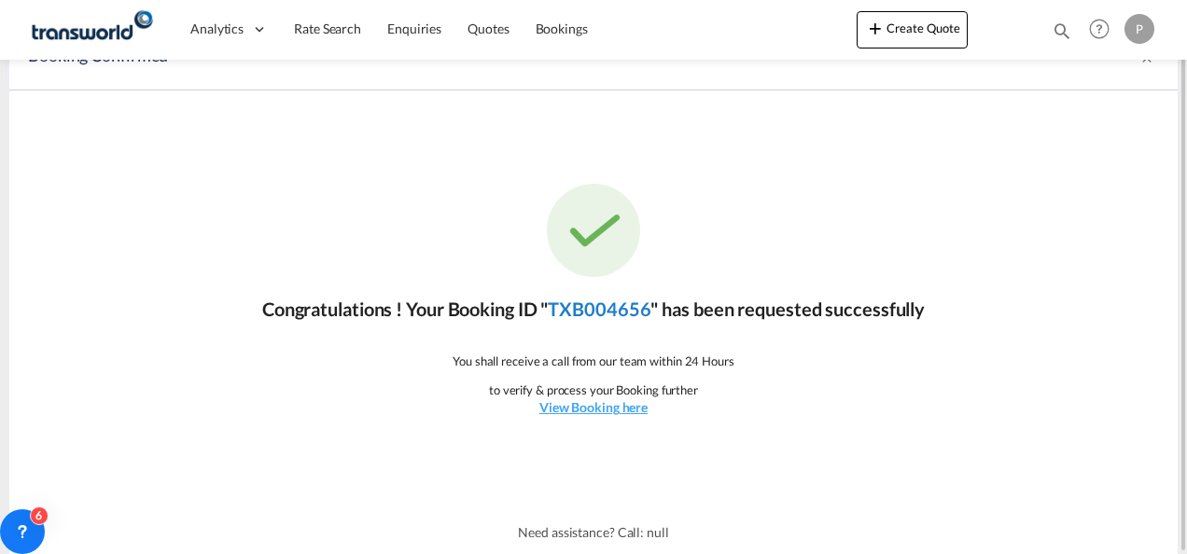
click at [590, 306] on link "TXB004656" at bounding box center [599, 309] width 103 height 22
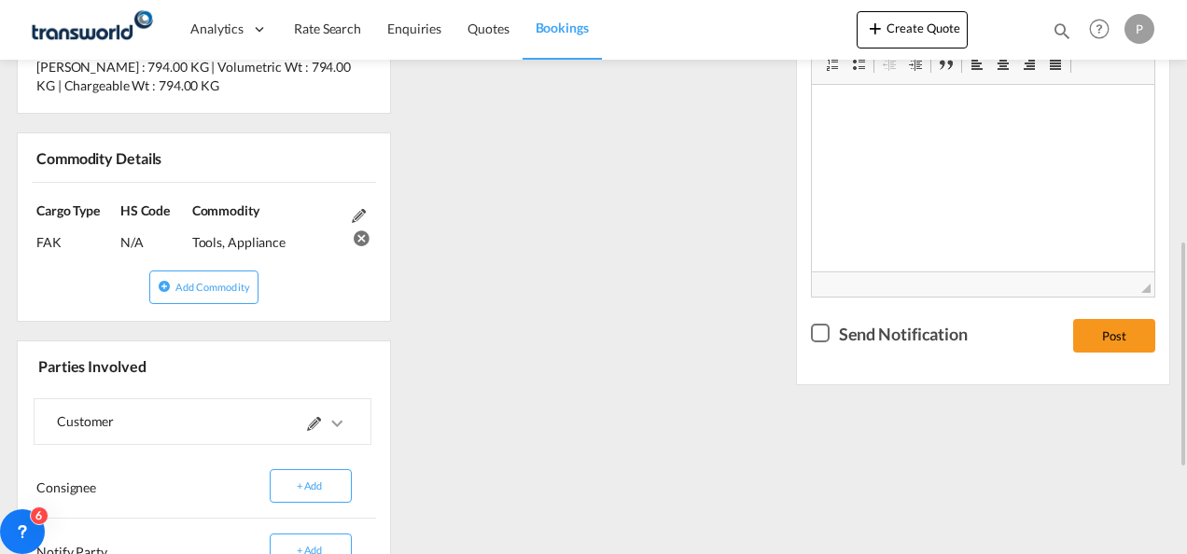
click at [694, 293] on div "References Inquiry No. N/A Quotation No. TXB000004748 Search Reference 52405889…" at bounding box center [593, 229] width 1168 height 982
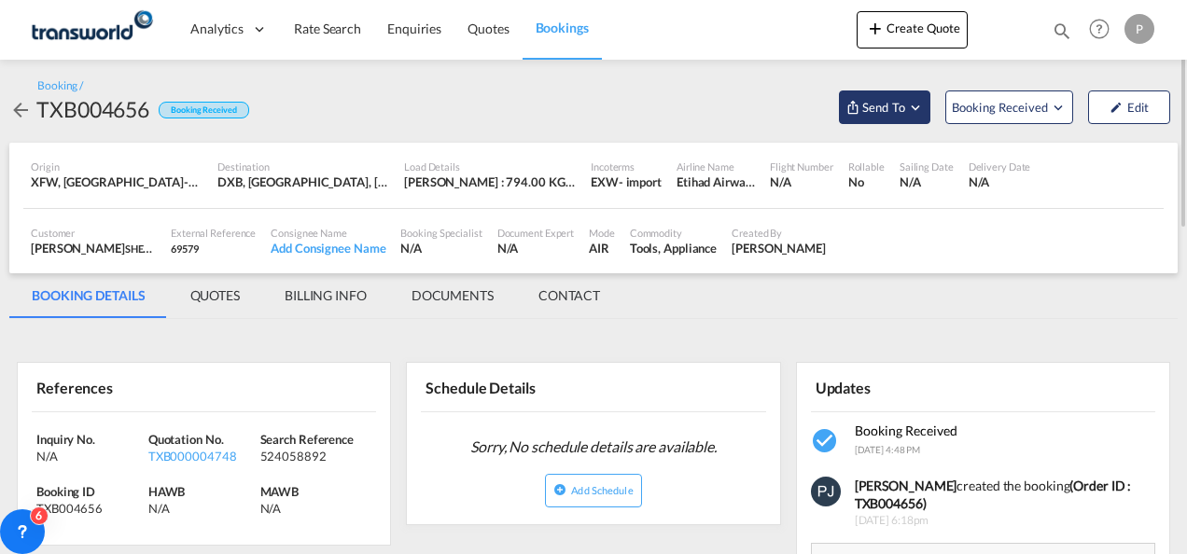
click at [916, 109] on md-icon "Open demo menu" at bounding box center [915, 107] width 17 height 17
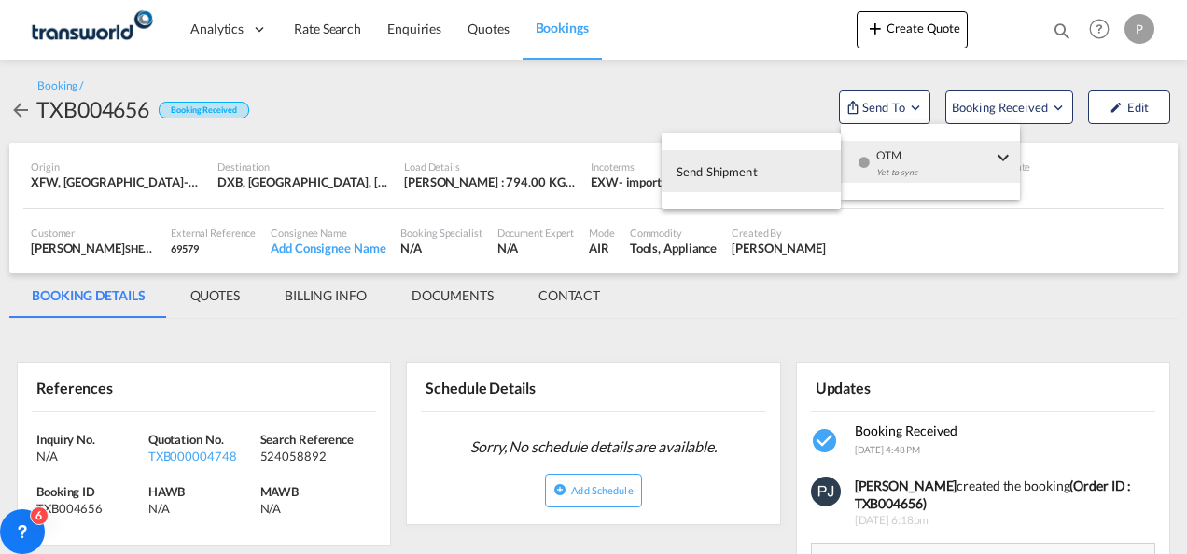
click at [726, 176] on span "Send Shipment" at bounding box center [716, 172] width 81 height 30
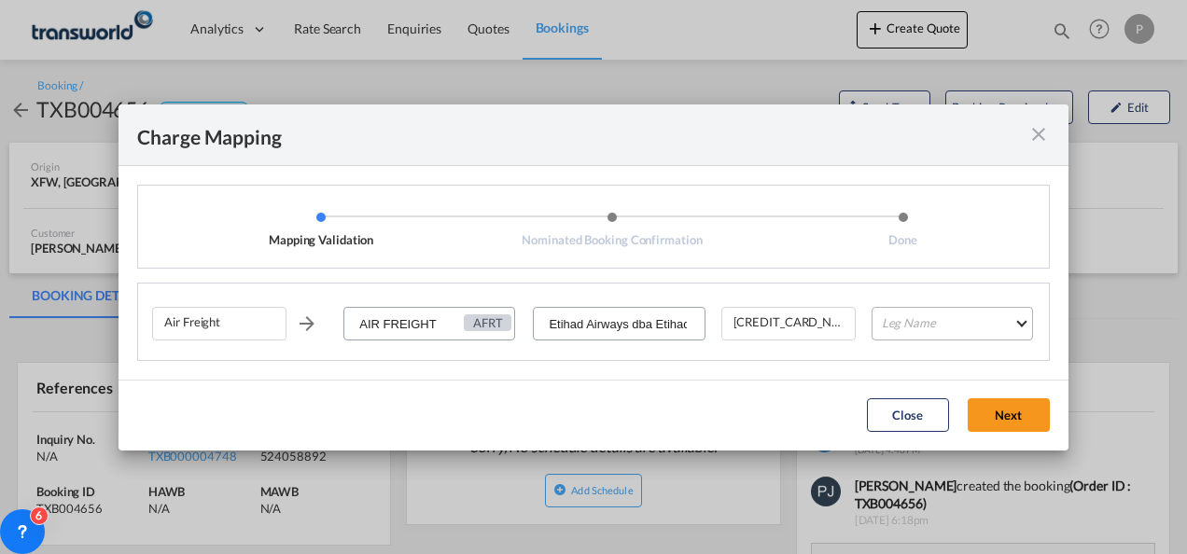
click at [924, 326] on md-select "Leg Name HANDLING ORIGIN HANDLING DESTINATION OTHERS TL PICK UP CUSTOMS ORIGIN …" at bounding box center [951, 324] width 161 height 34
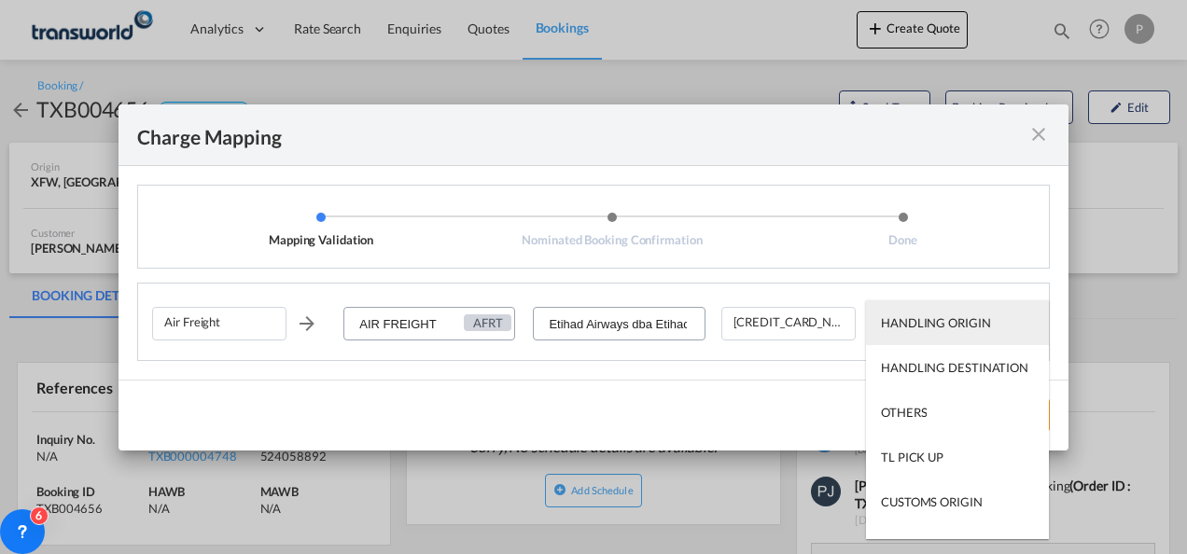
type md-option "HANDLING ORIGIN"
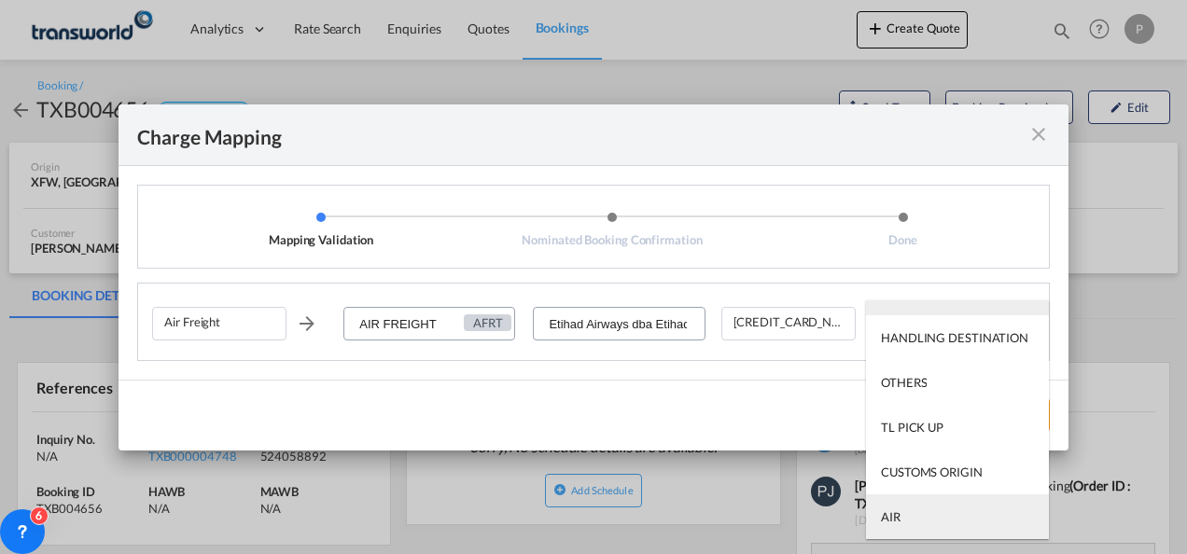
type md-option "AIR"
click at [916, 514] on md-option "AIR" at bounding box center [957, 516] width 183 height 45
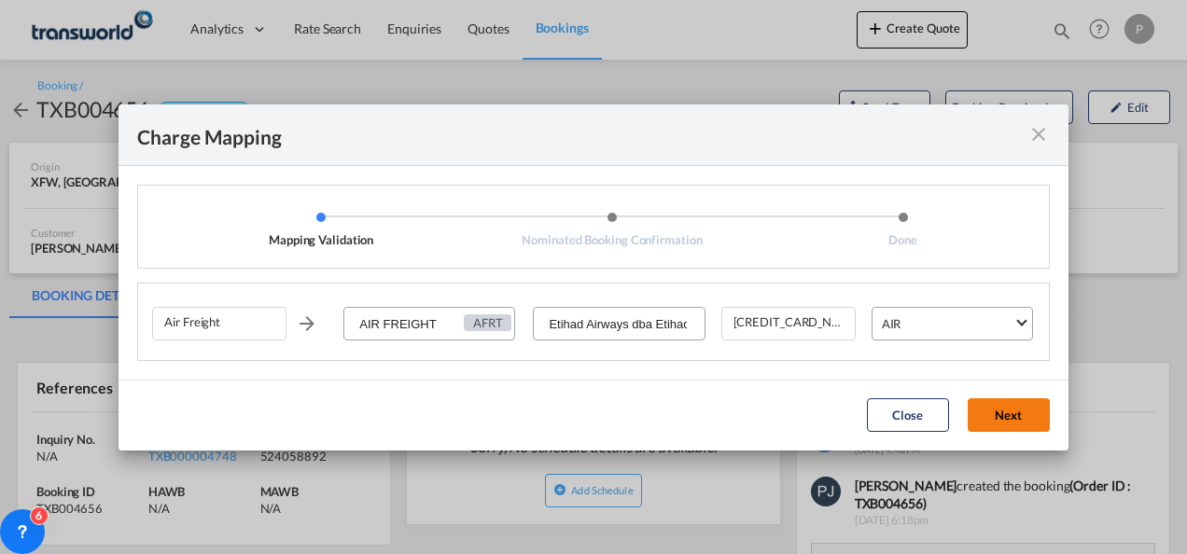
click at [1002, 410] on button "Next" at bounding box center [1008, 415] width 82 height 34
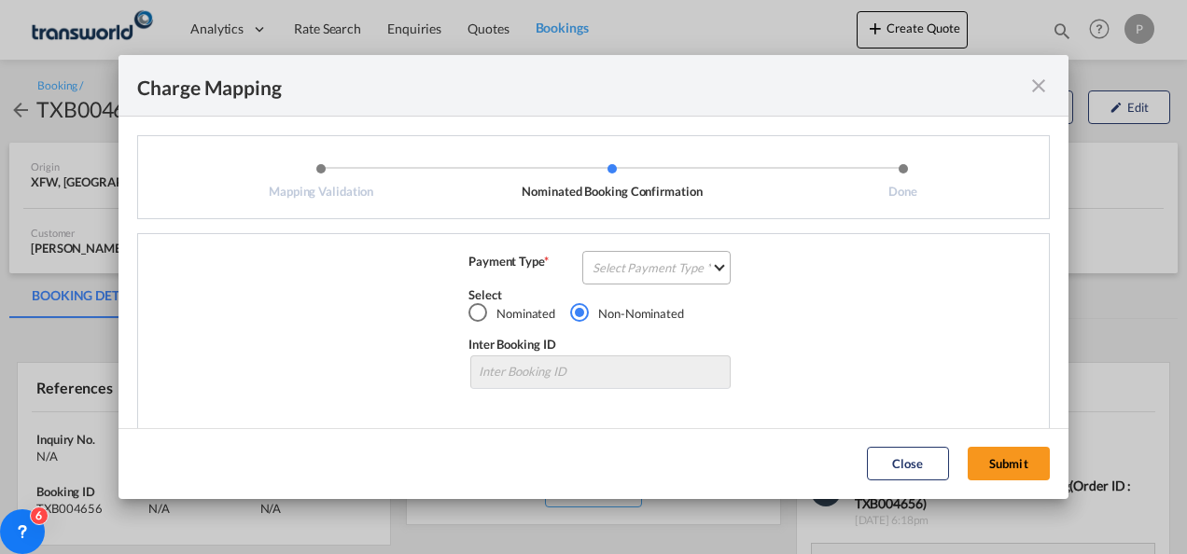
click at [625, 269] on md-select "Select Payment Type COLLECT PREPAID" at bounding box center [656, 268] width 148 height 34
click at [632, 270] on div "COLLECT" at bounding box center [613, 267] width 53 height 17
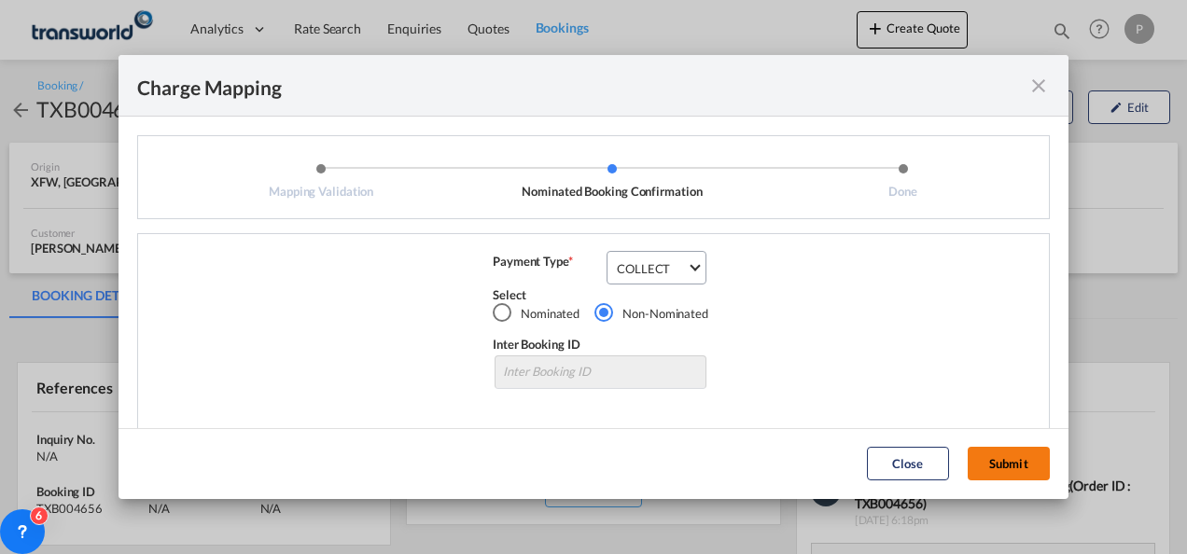
click at [1023, 461] on button "Submit" at bounding box center [1008, 464] width 82 height 34
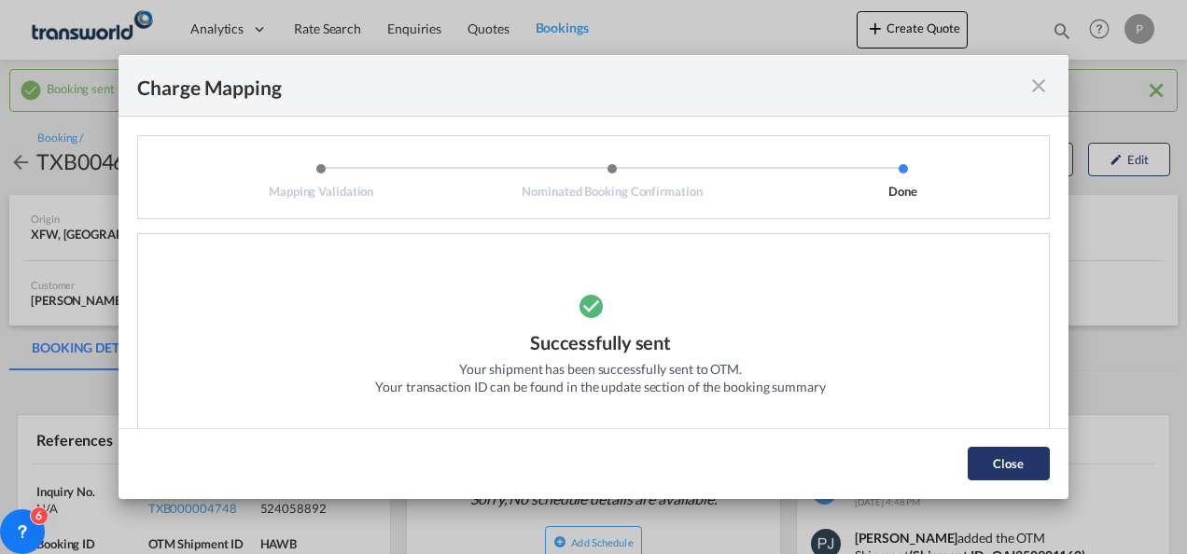
click at [1020, 459] on button "Close" at bounding box center [1008, 464] width 82 height 34
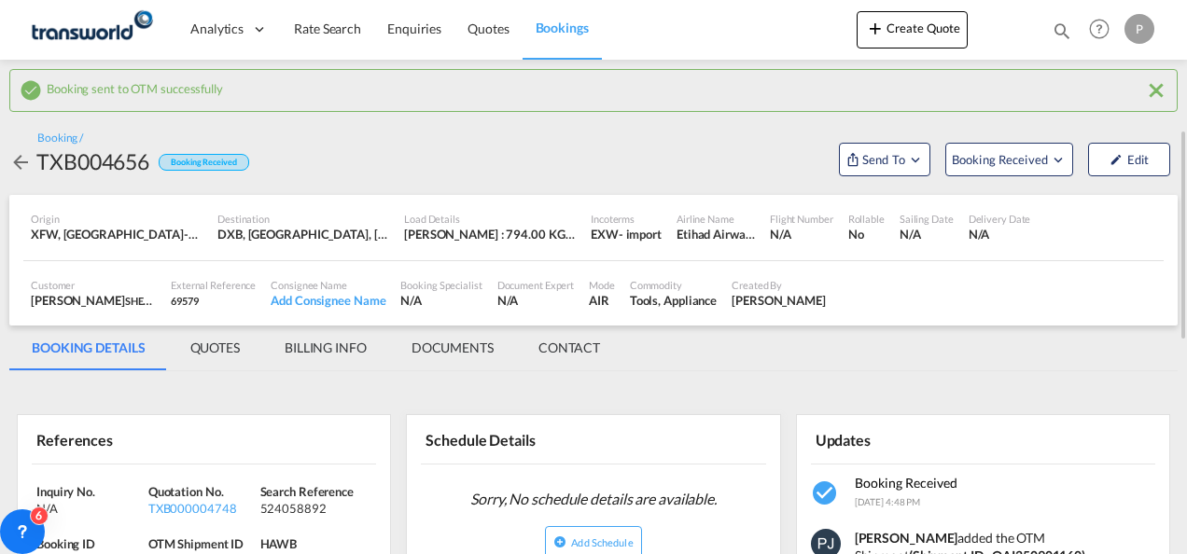
scroll to position [187, 0]
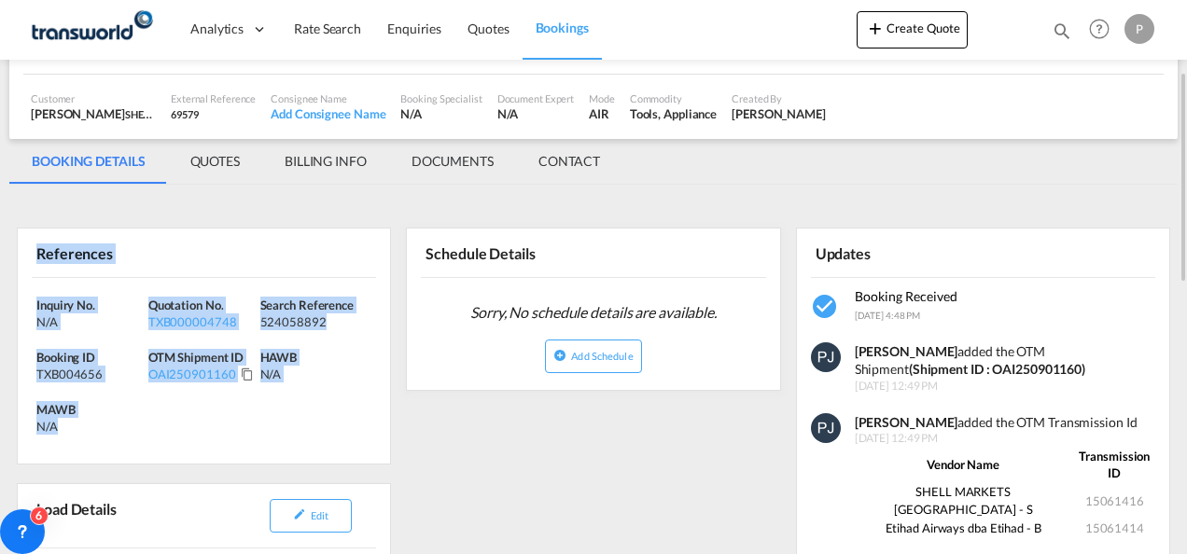
drag, startPoint x: 39, startPoint y: 250, endPoint x: 140, endPoint y: 422, distance: 199.0
click at [140, 422] on div "References Inquiry No. N/A Quotation No. TXB000004748 Search Reference 52405889…" at bounding box center [204, 346] width 374 height 237
copy div "References Inquiry No. N/A Quotation No. TXB000004748 Search Reference 52405889…"
